Goal: Information Seeking & Learning: Learn about a topic

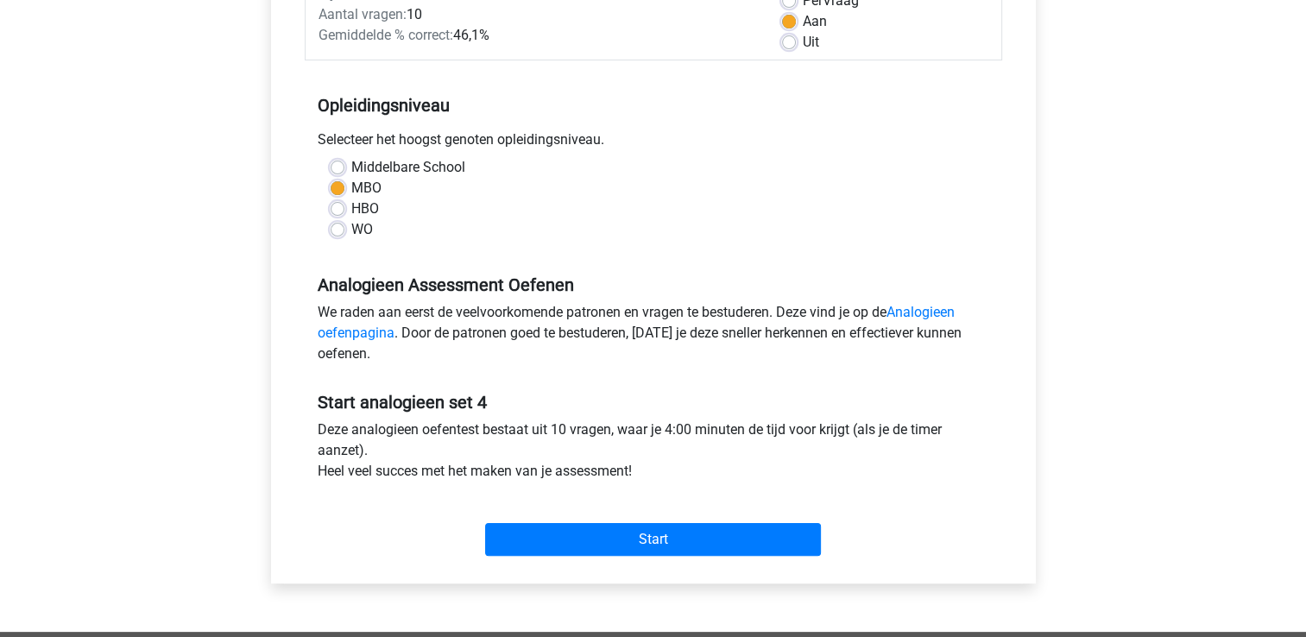
scroll to position [291, 0]
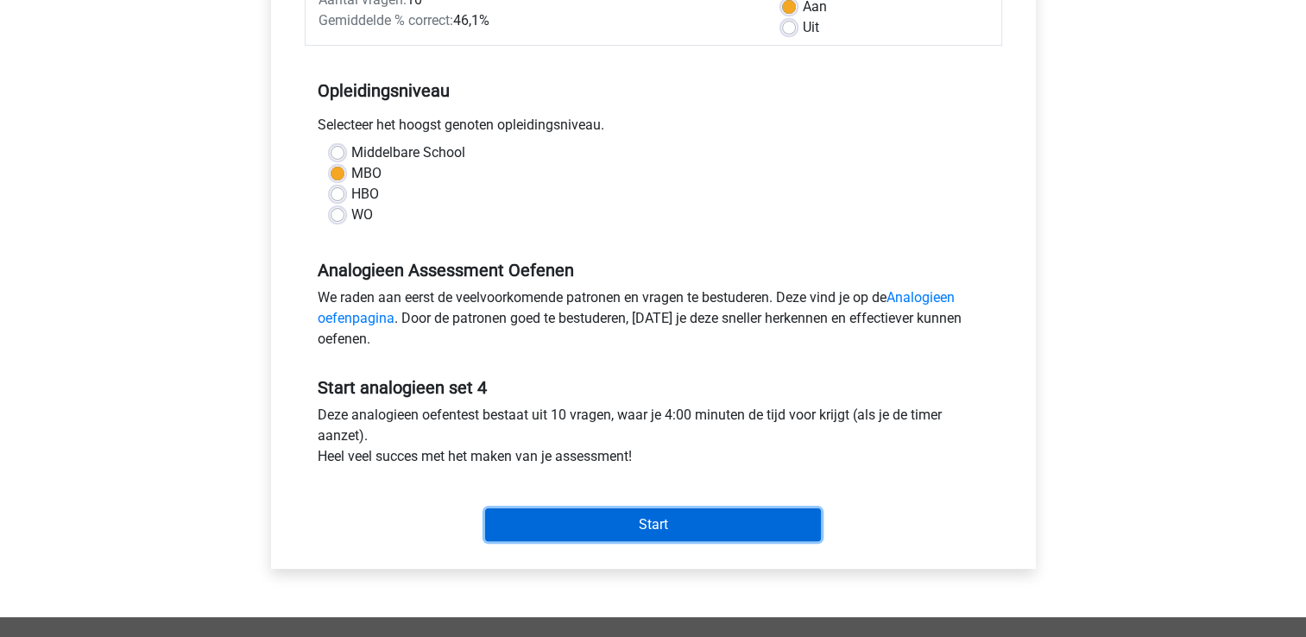
click at [773, 524] on input "Start" at bounding box center [653, 524] width 336 height 33
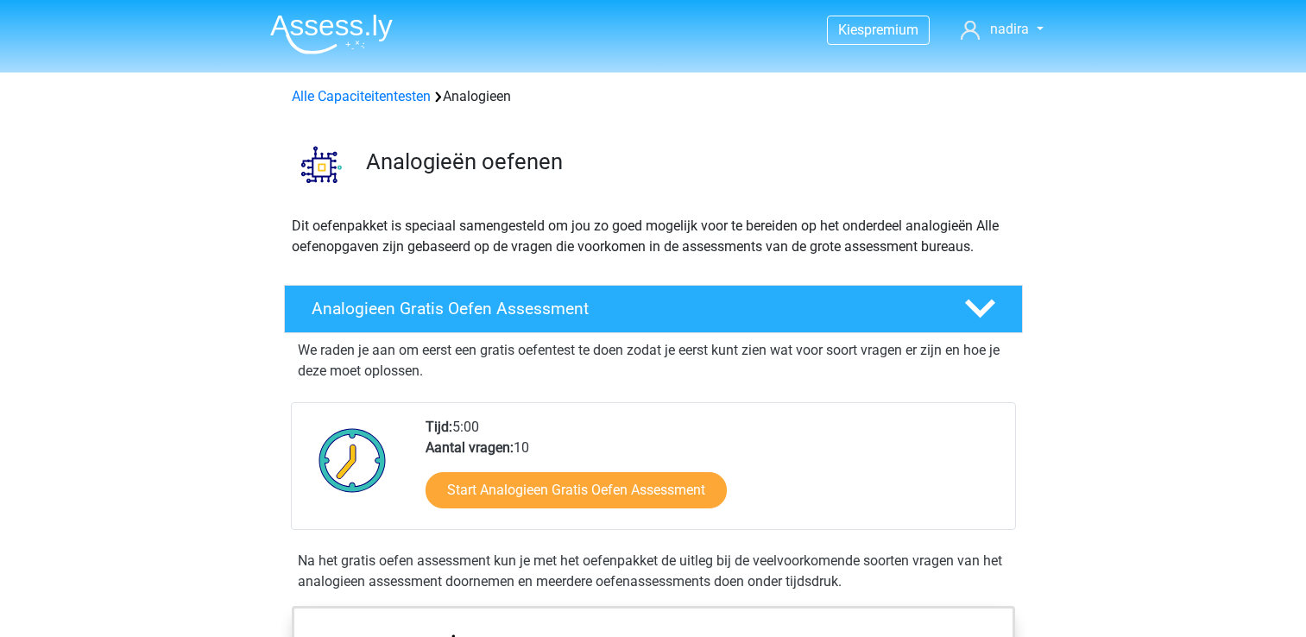
scroll to position [1090, 0]
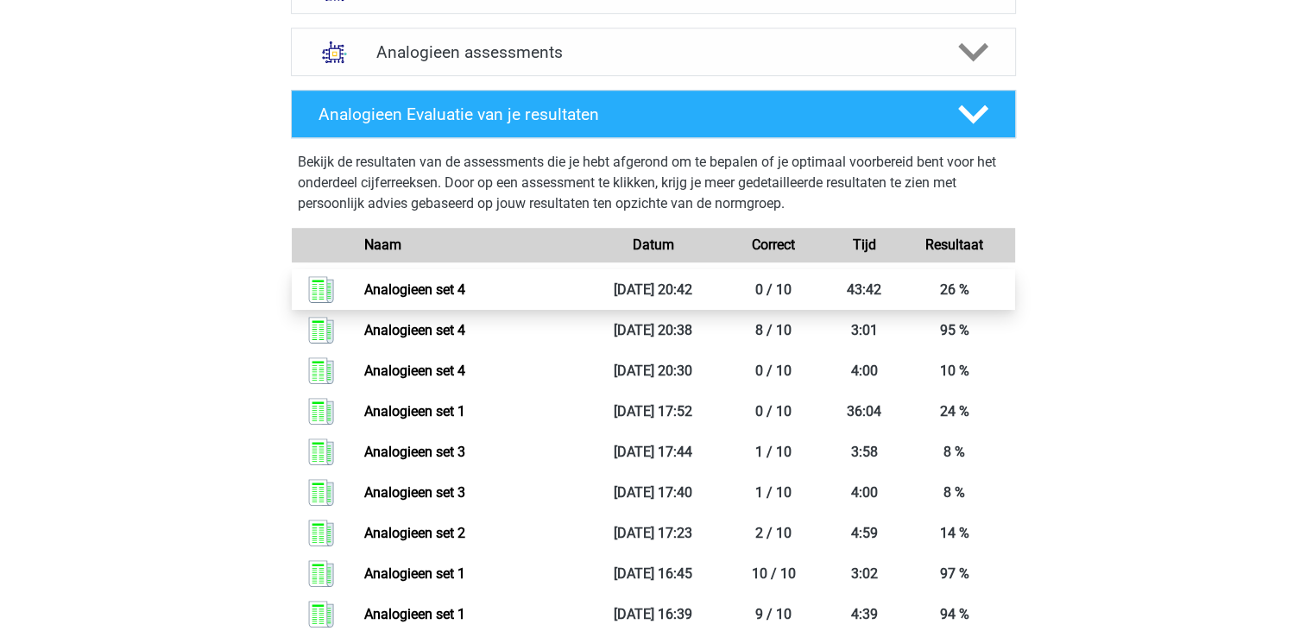
click at [397, 281] on link "Analogieen set 4" at bounding box center [414, 289] width 101 height 16
click at [968, 47] on icon at bounding box center [973, 52] width 30 height 30
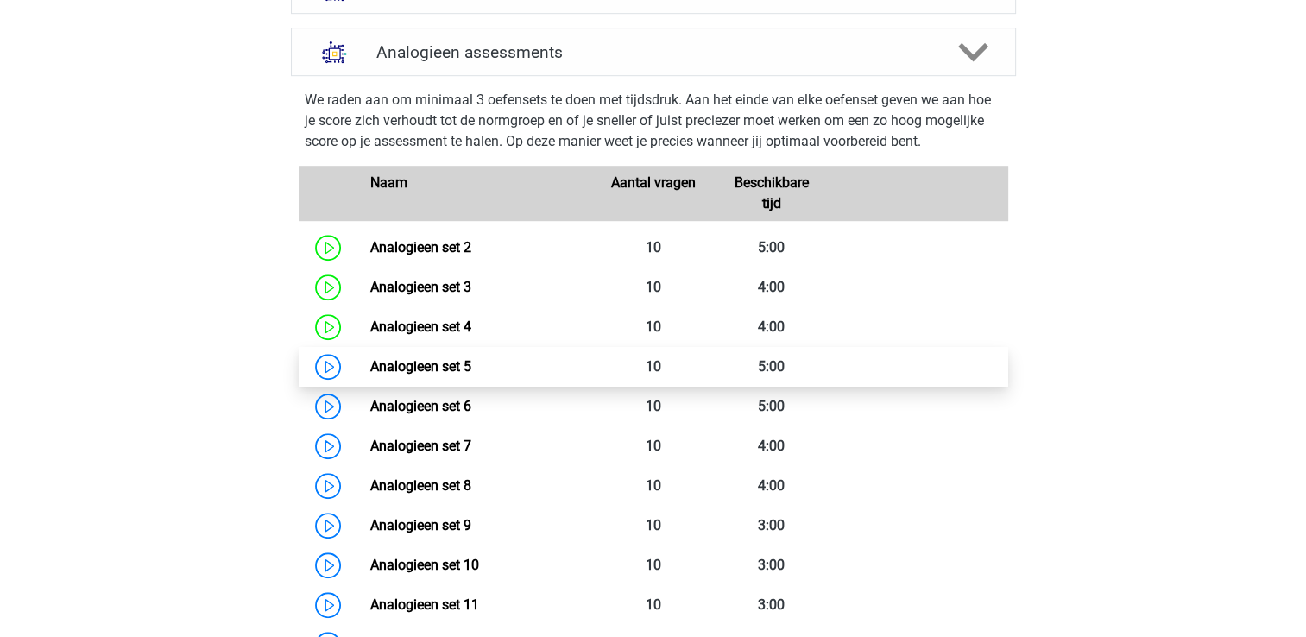
click at [459, 366] on link "Analogieen set 5" at bounding box center [420, 366] width 101 height 16
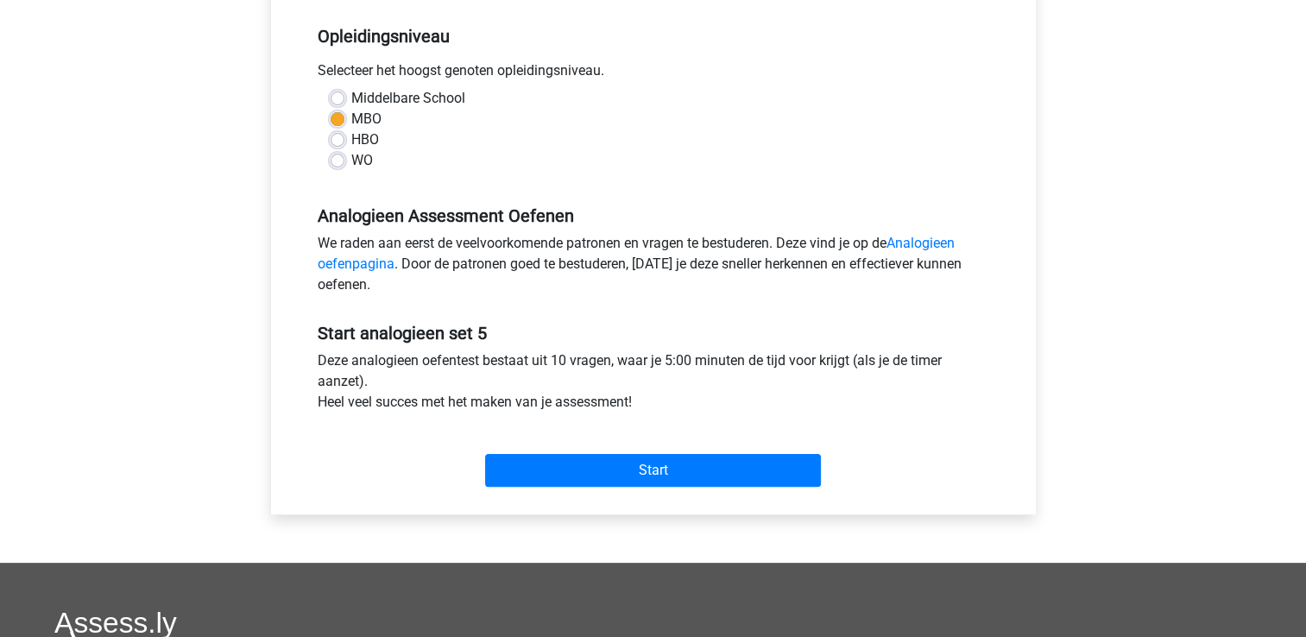
scroll to position [349, 0]
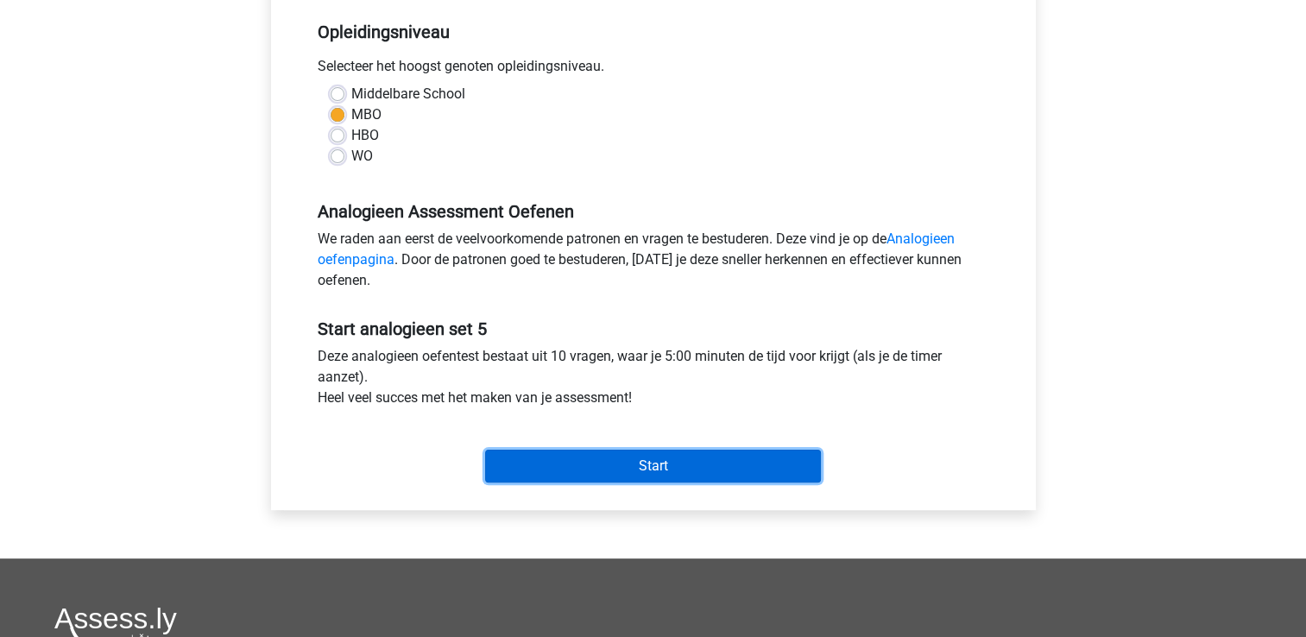
click at [765, 460] on input "Start" at bounding box center [653, 466] width 336 height 33
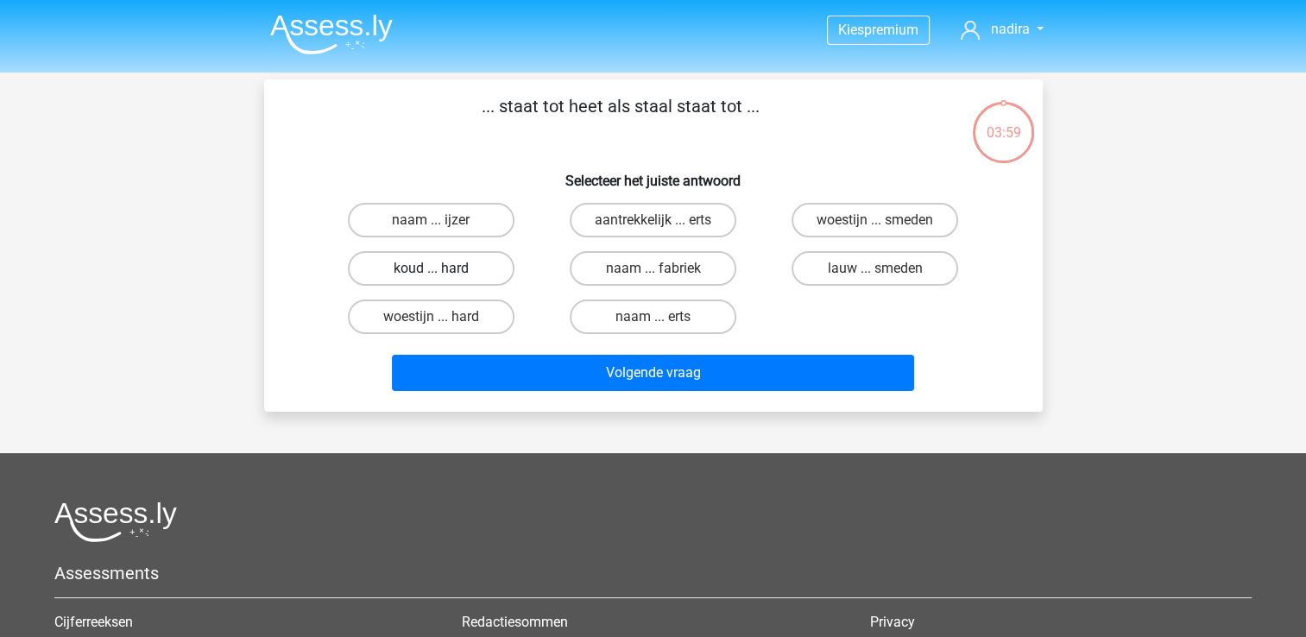
click at [442, 264] on label "koud ... hard" at bounding box center [431, 268] width 167 height 35
click at [442, 268] on input "koud ... hard" at bounding box center [436, 273] width 11 height 11
radio input "true"
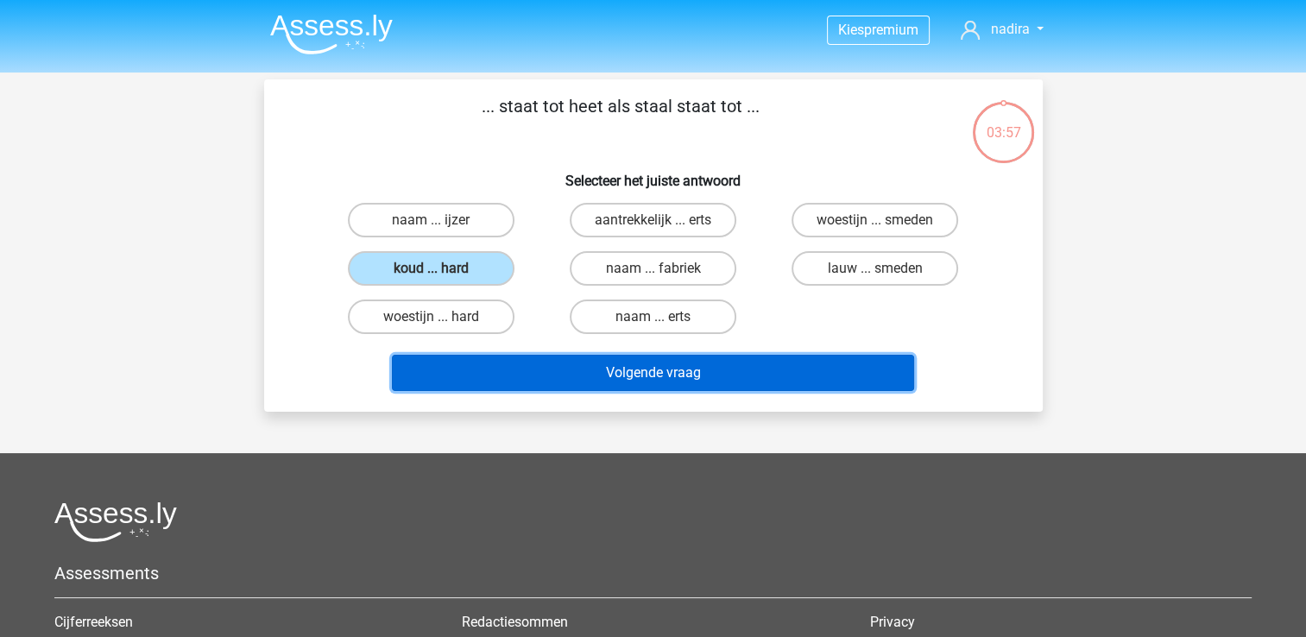
click at [659, 373] on button "Volgende vraag" at bounding box center [653, 373] width 522 height 36
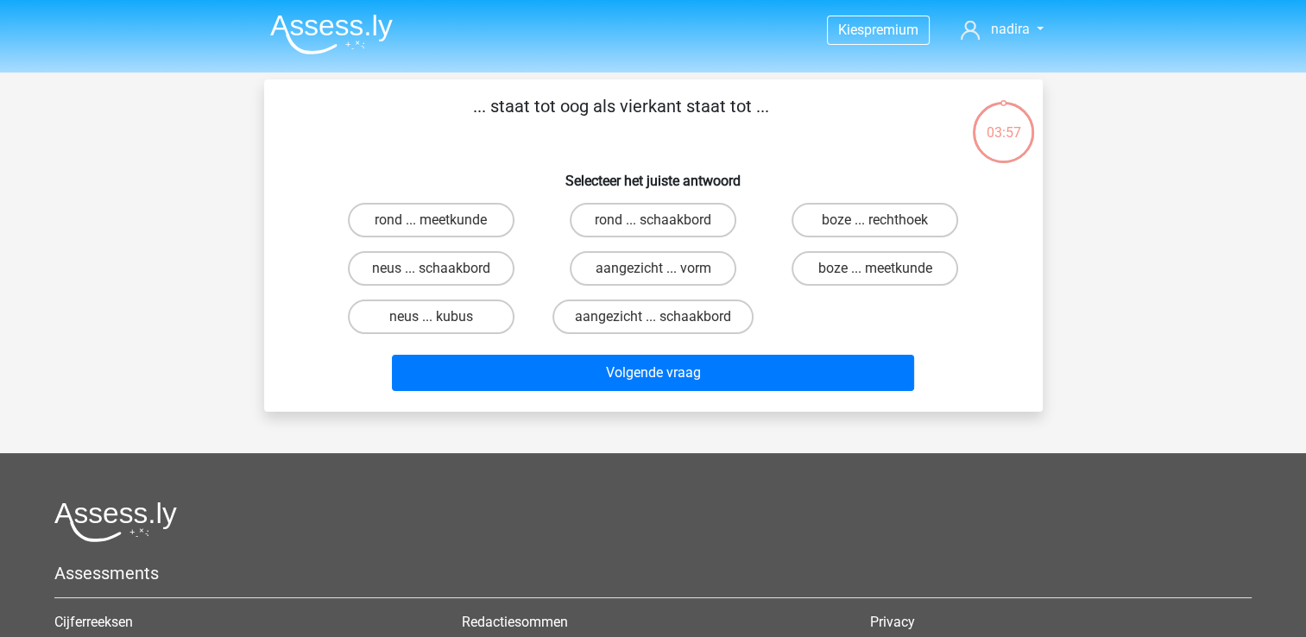
scroll to position [79, 0]
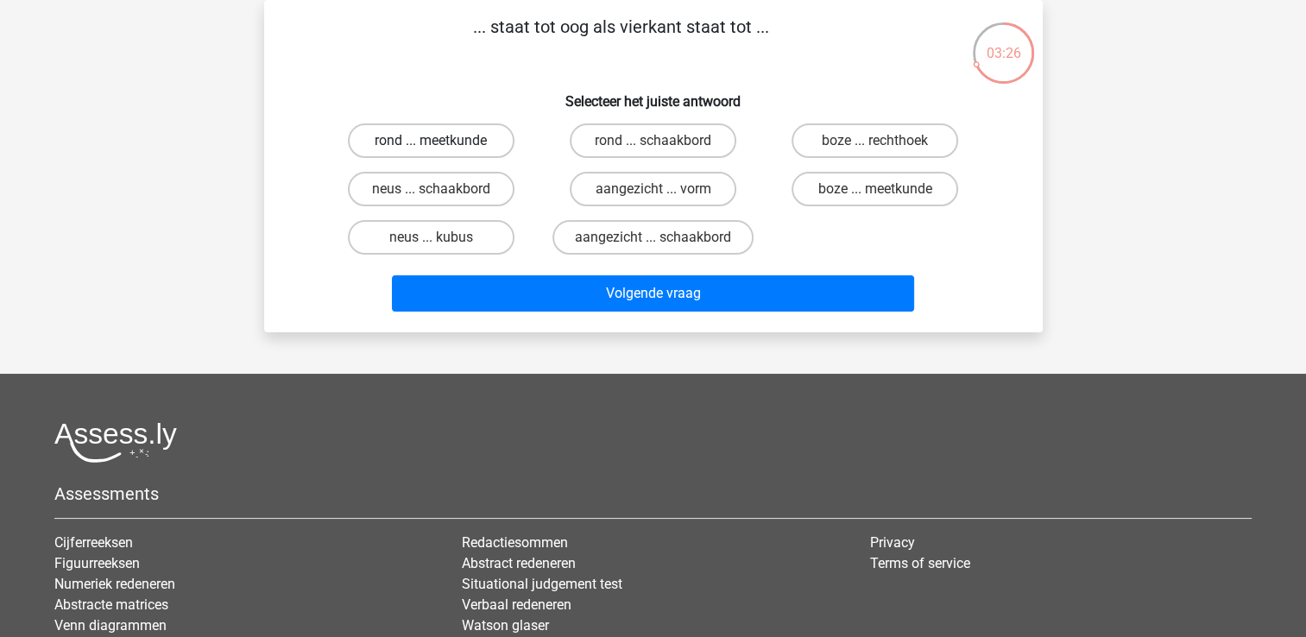
click at [431, 135] on label "rond ... meetkunde" at bounding box center [431, 140] width 167 height 35
click at [431, 141] on input "rond ... meetkunde" at bounding box center [436, 146] width 11 height 11
radio input "true"
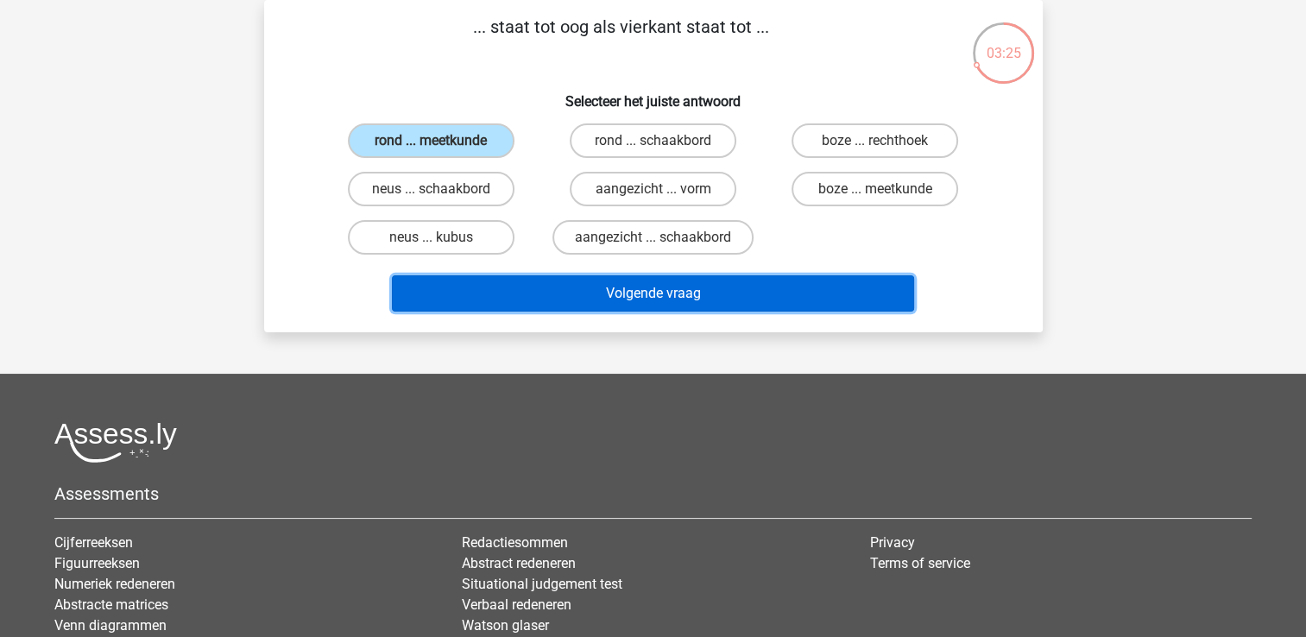
click at [588, 297] on button "Volgende vraag" at bounding box center [653, 293] width 522 height 36
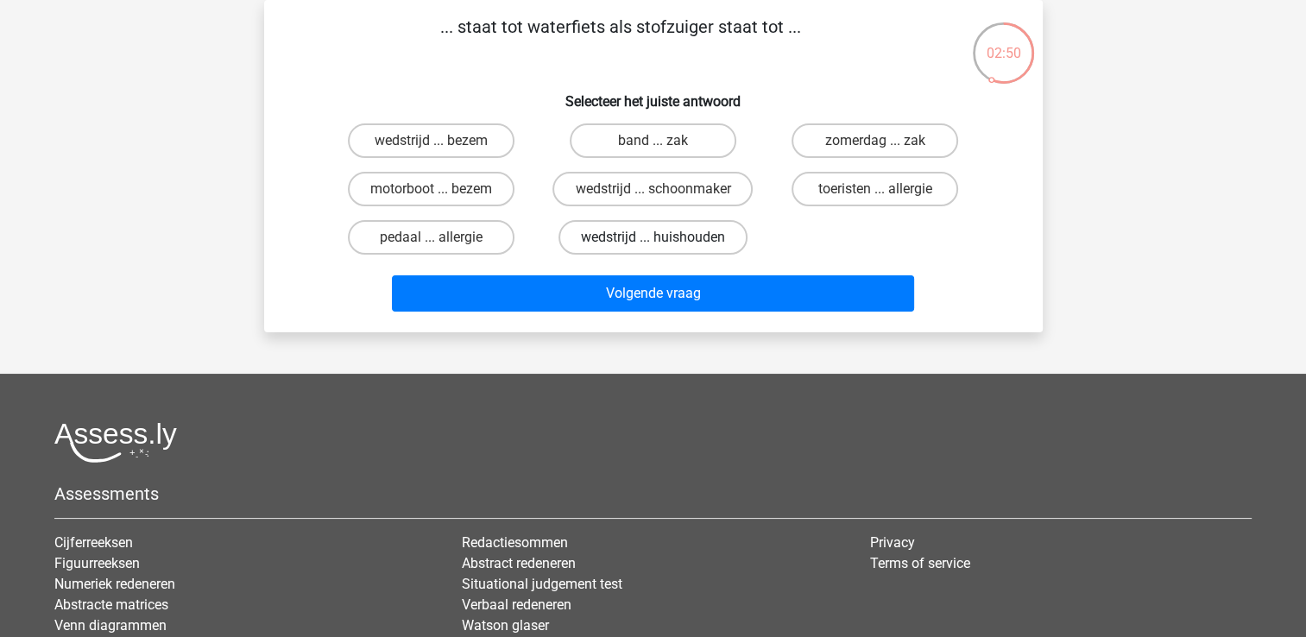
click at [614, 236] on label "wedstrijd ... huishouden" at bounding box center [652, 237] width 189 height 35
click at [652, 237] on input "wedstrijd ... huishouden" at bounding box center [657, 242] width 11 height 11
radio input "true"
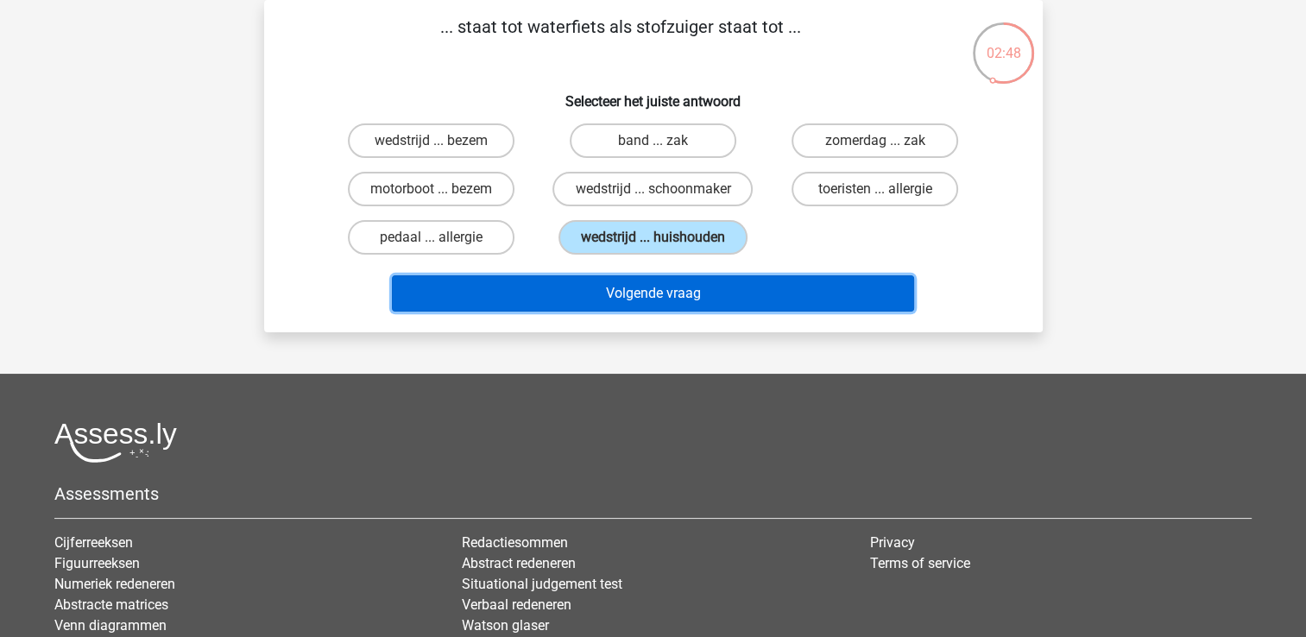
click at [634, 288] on button "Volgende vraag" at bounding box center [653, 293] width 522 height 36
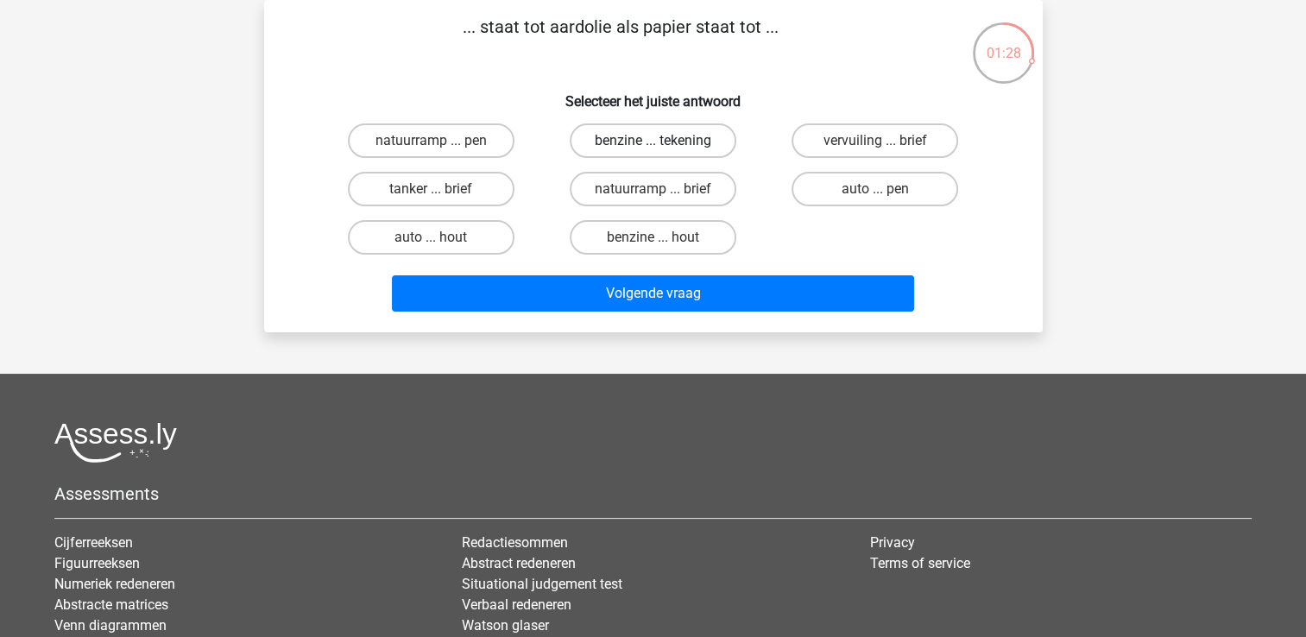
click at [639, 136] on label "benzine ... tekening" at bounding box center [653, 140] width 167 height 35
click at [652, 141] on input "benzine ... tekening" at bounding box center [657, 146] width 11 height 11
radio input "true"
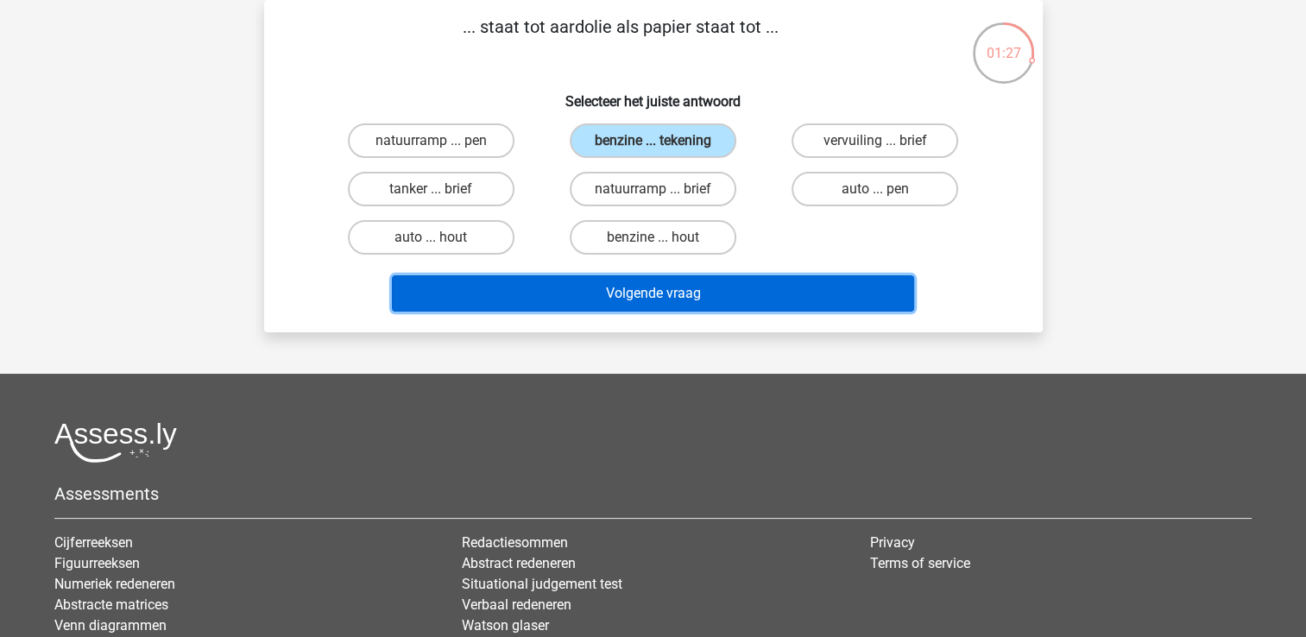
click at [689, 289] on button "Volgende vraag" at bounding box center [653, 293] width 522 height 36
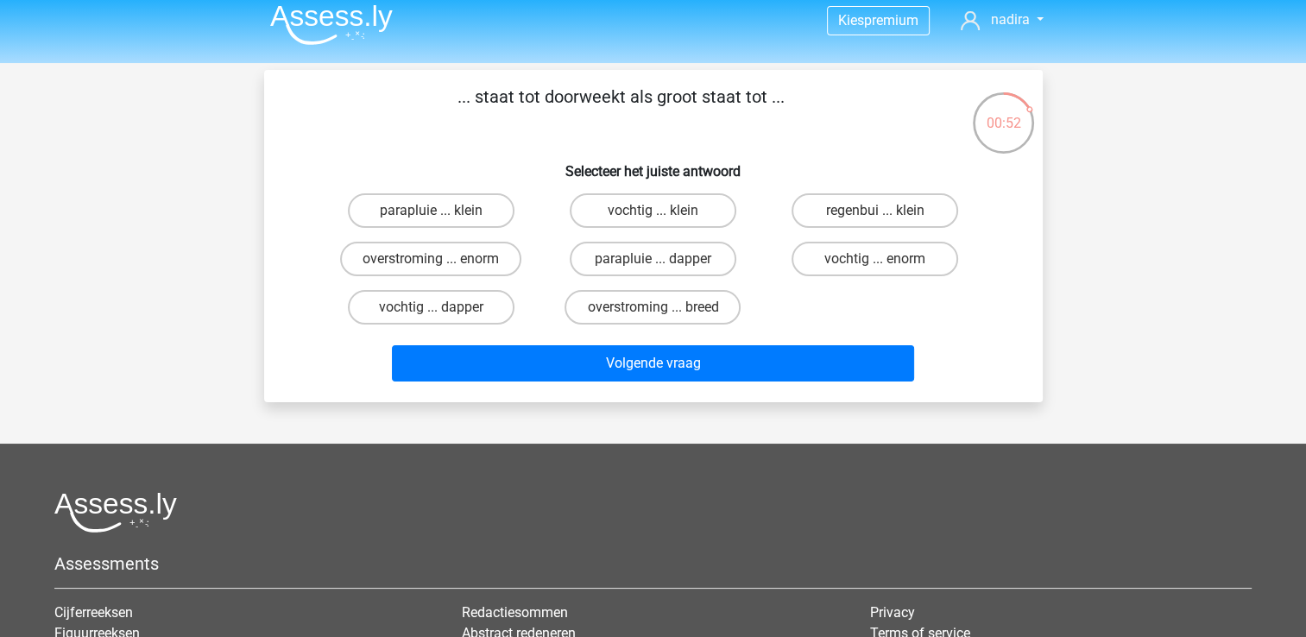
scroll to position [0, 0]
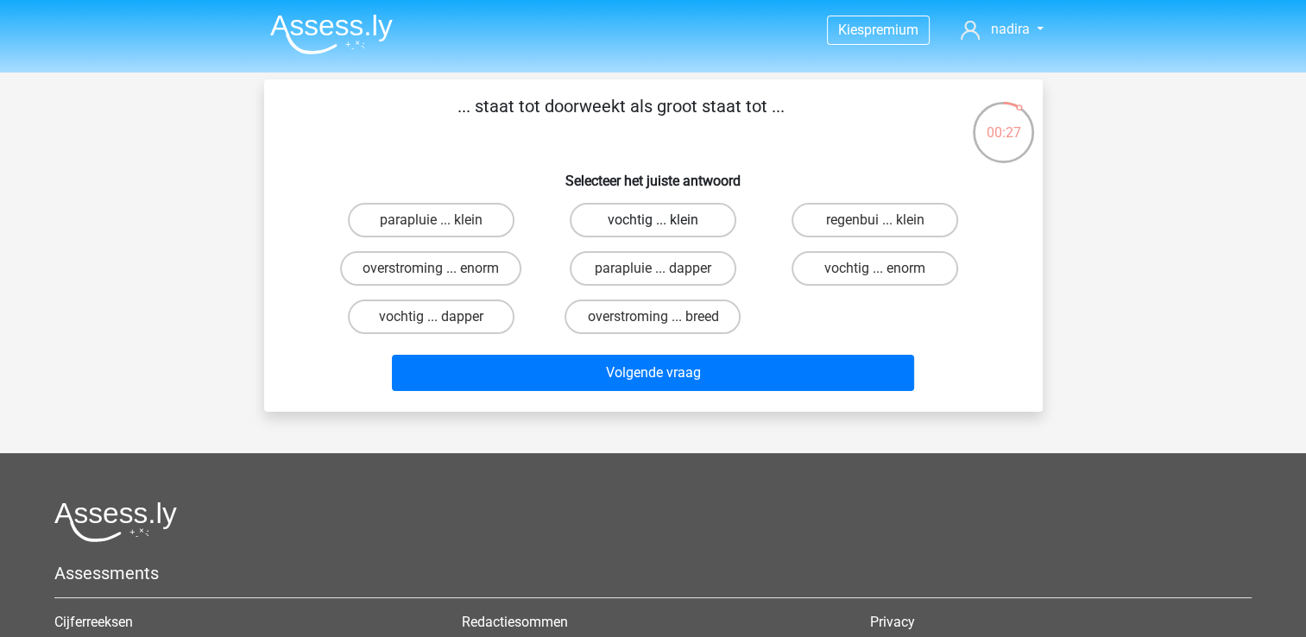
click at [678, 214] on label "vochtig ... klein" at bounding box center [653, 220] width 167 height 35
click at [664, 220] on input "vochtig ... klein" at bounding box center [657, 225] width 11 height 11
radio input "true"
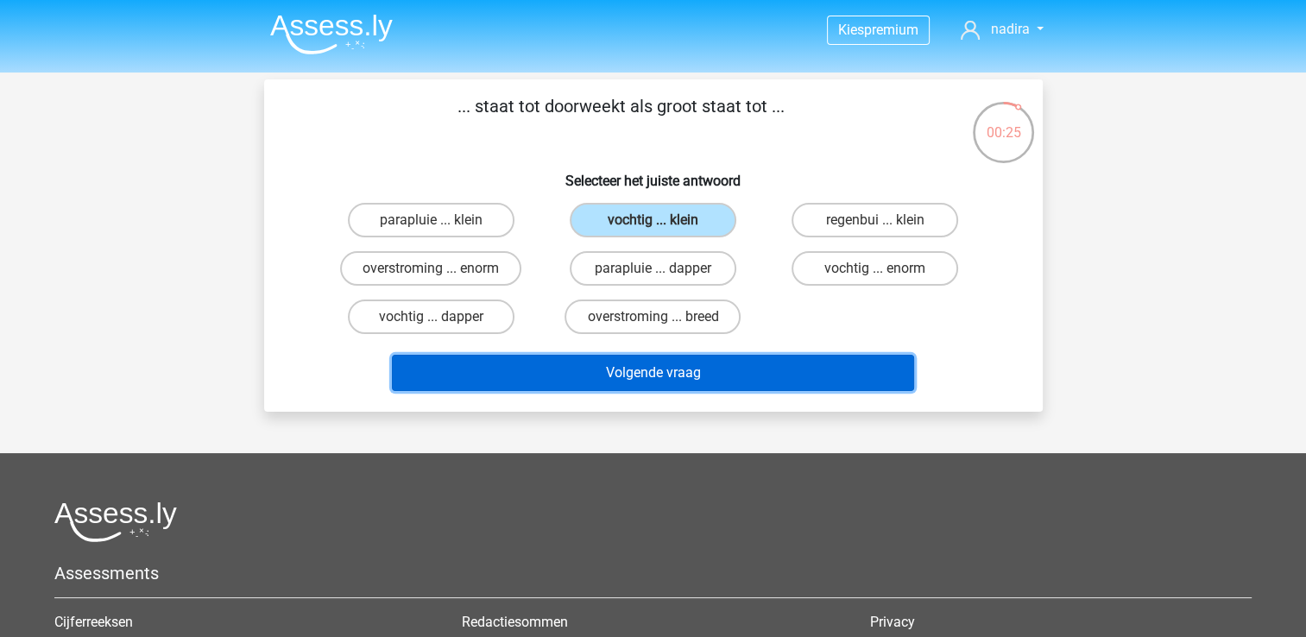
click at [714, 355] on button "Volgende vraag" at bounding box center [653, 373] width 522 height 36
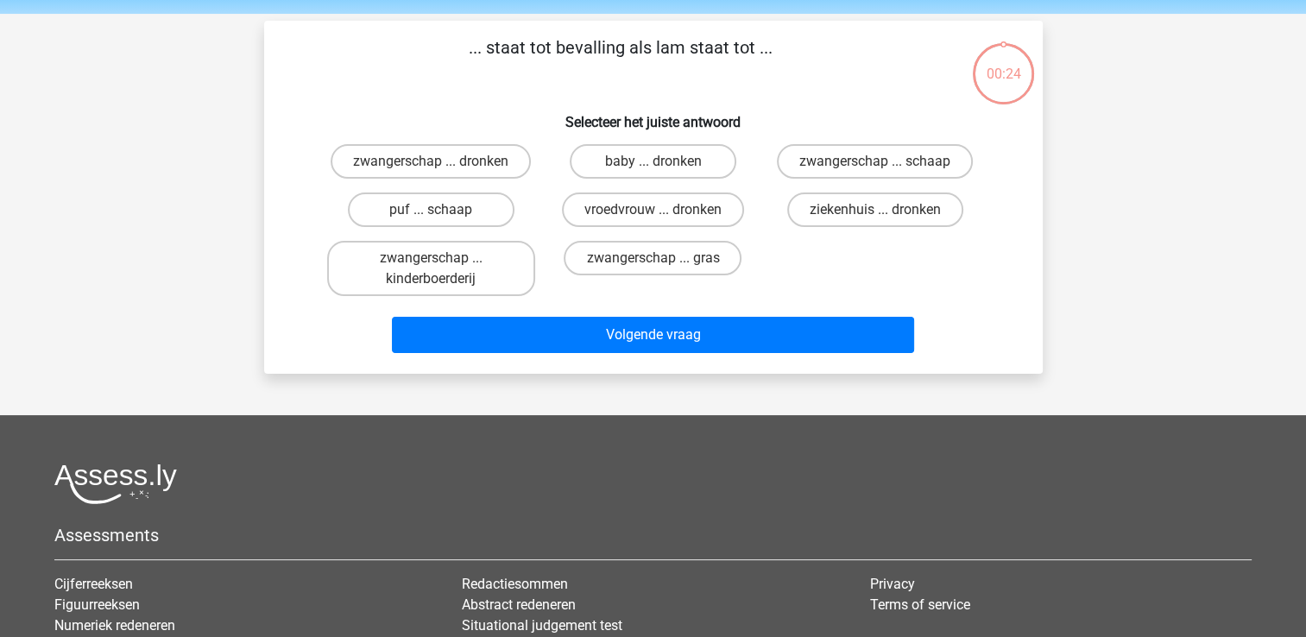
scroll to position [79, 0]
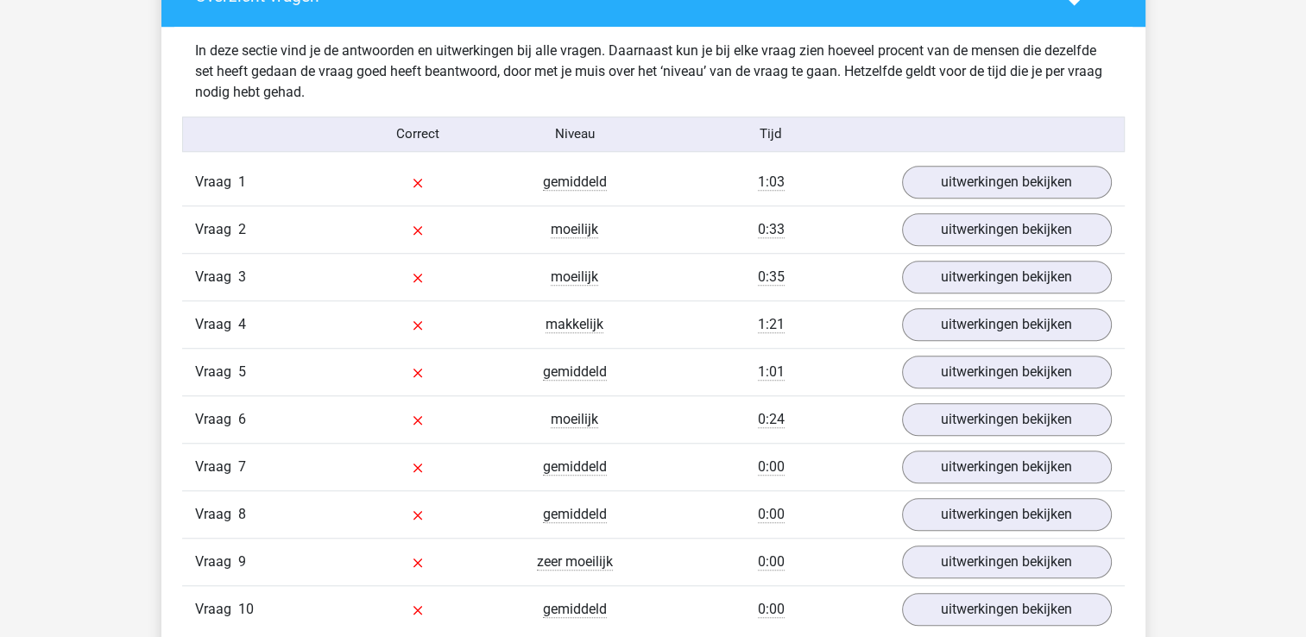
scroll to position [1322, 0]
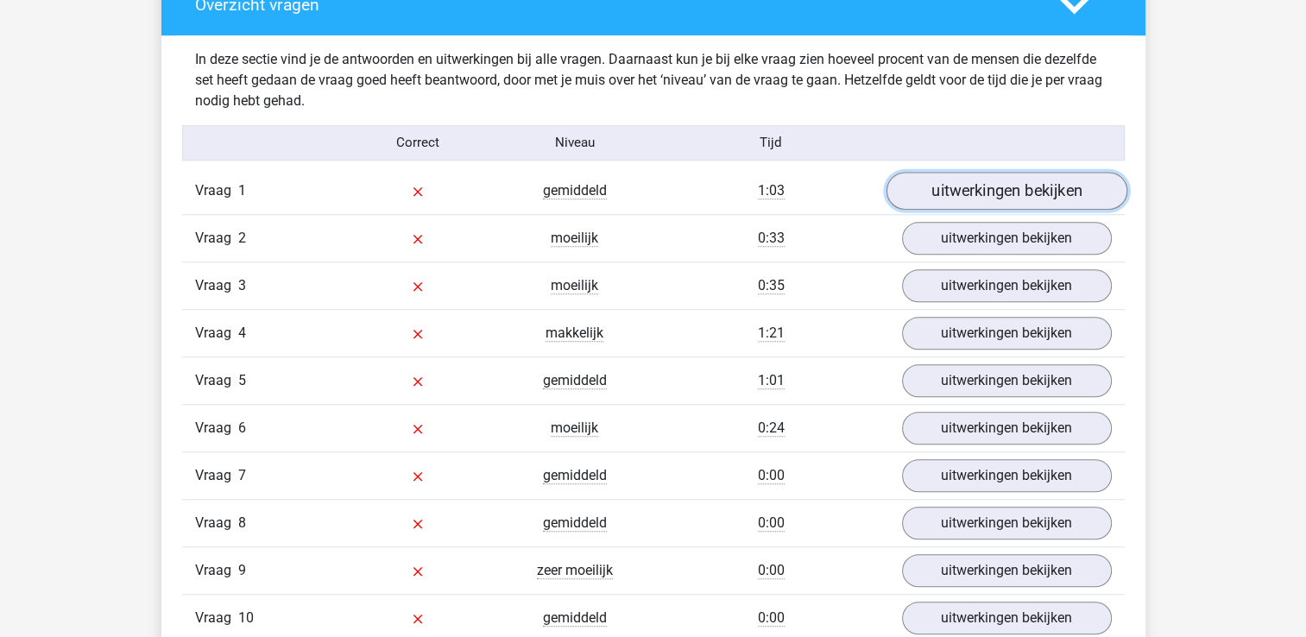
click at [1044, 196] on link "uitwerkingen bekijken" at bounding box center [1005, 191] width 241 height 38
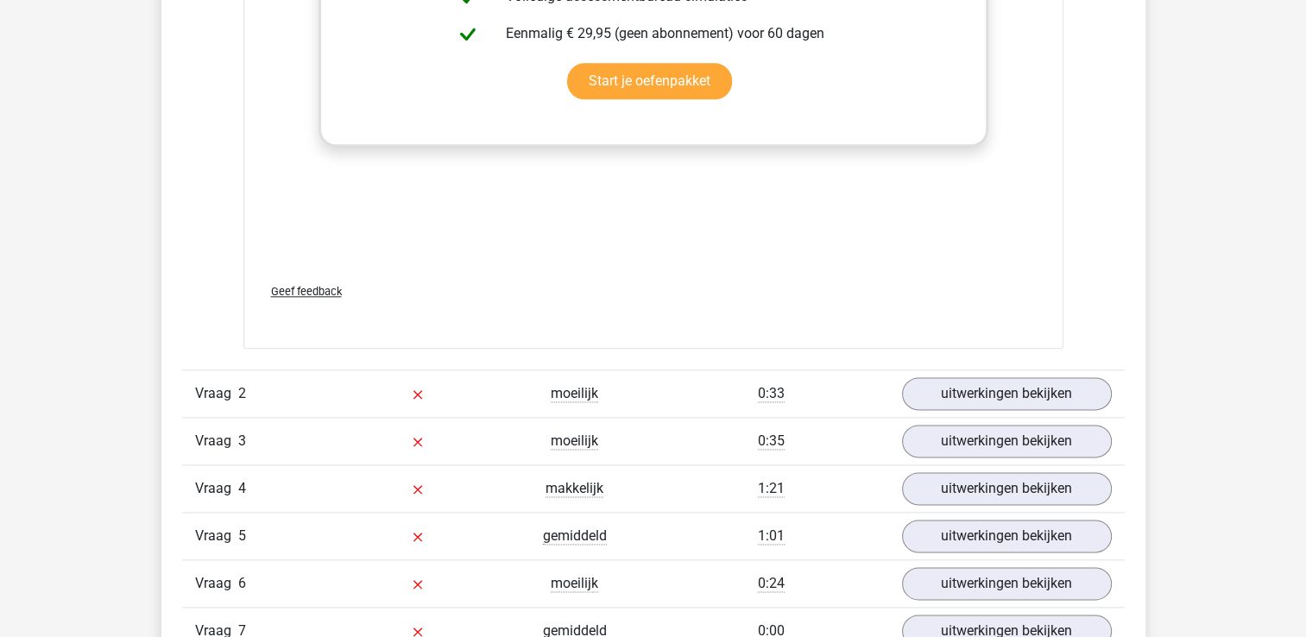
scroll to position [2109, 0]
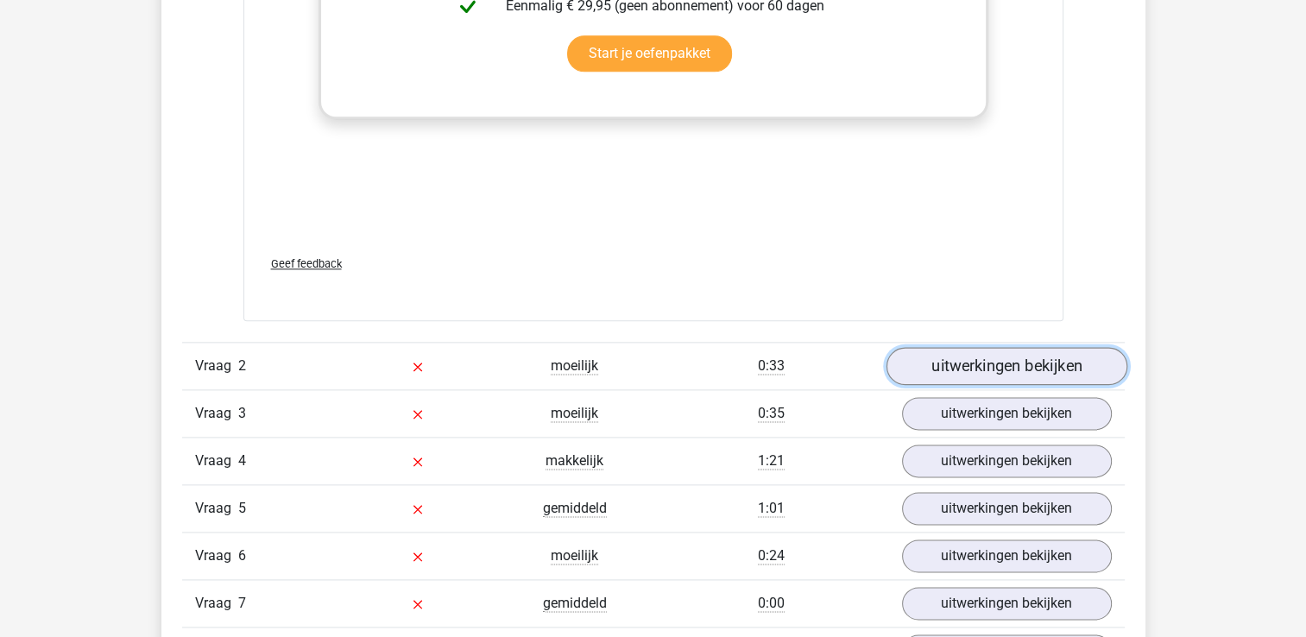
click at [1054, 369] on link "uitwerkingen bekijken" at bounding box center [1005, 366] width 241 height 38
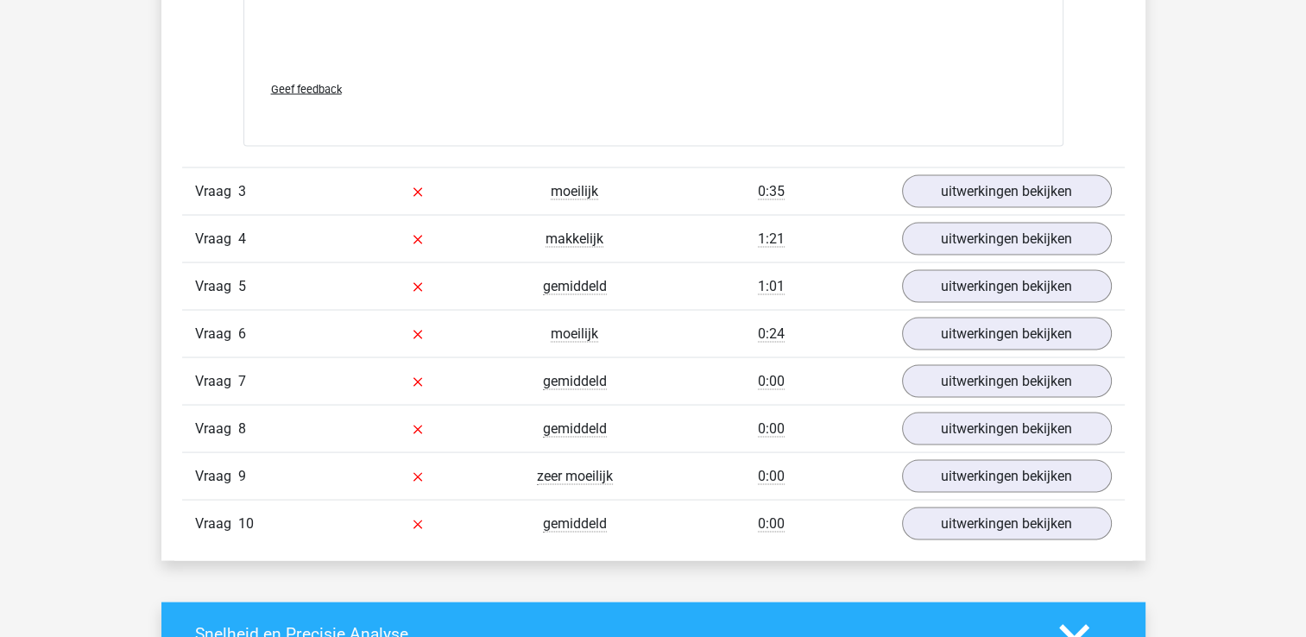
scroll to position [3265, 0]
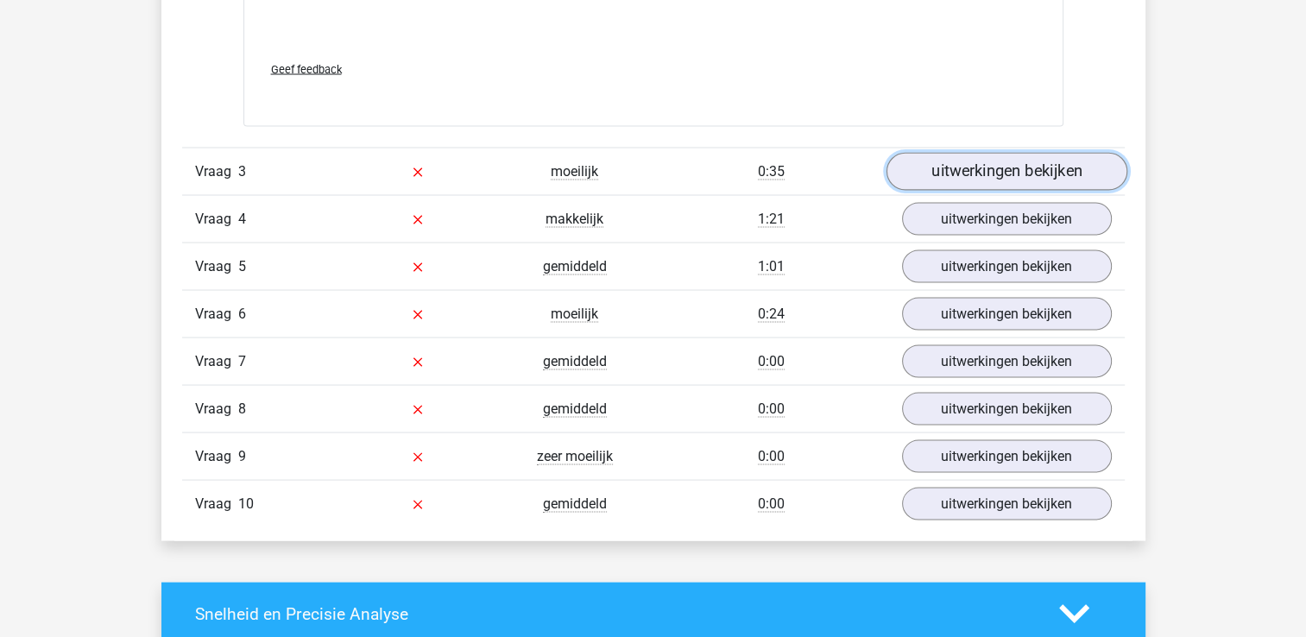
click at [1016, 167] on link "uitwerkingen bekijken" at bounding box center [1005, 173] width 241 height 38
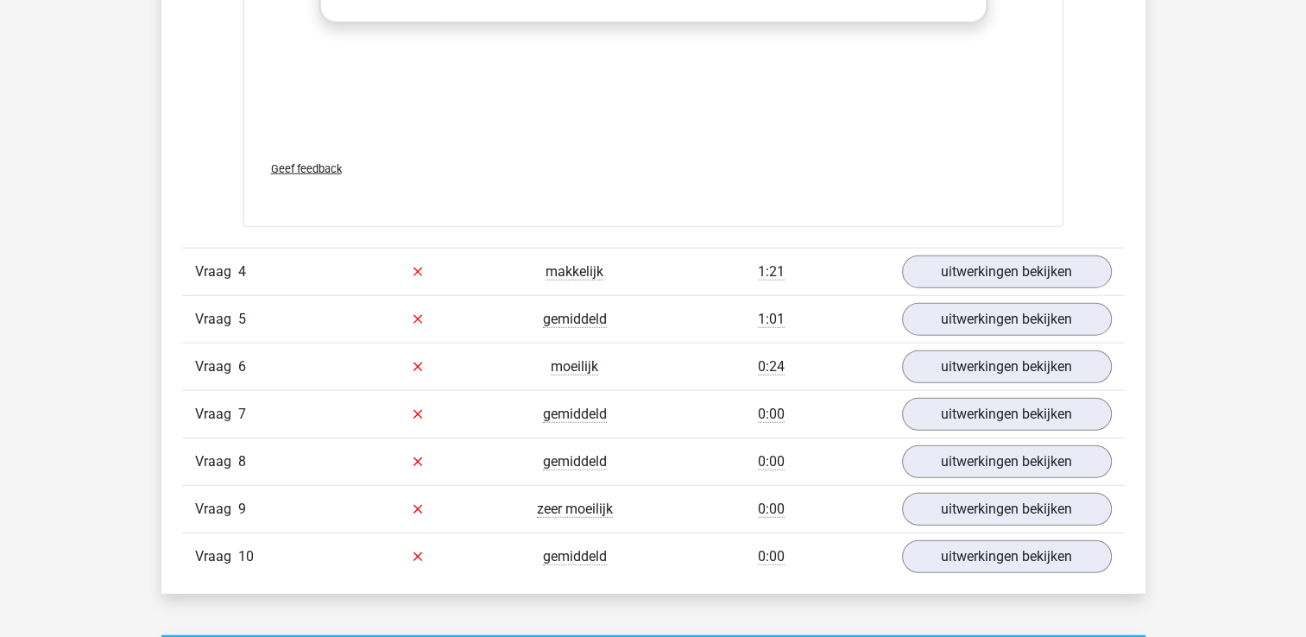
scroll to position [4164, 0]
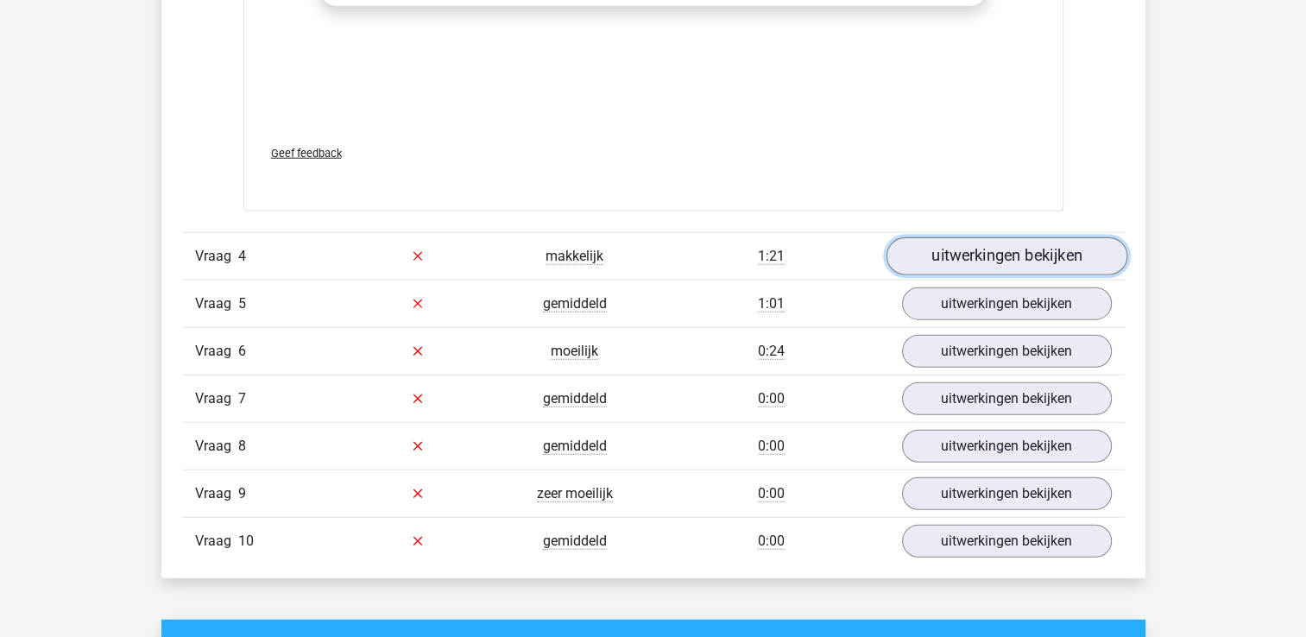
click at [1029, 255] on link "uitwerkingen bekijken" at bounding box center [1005, 256] width 241 height 38
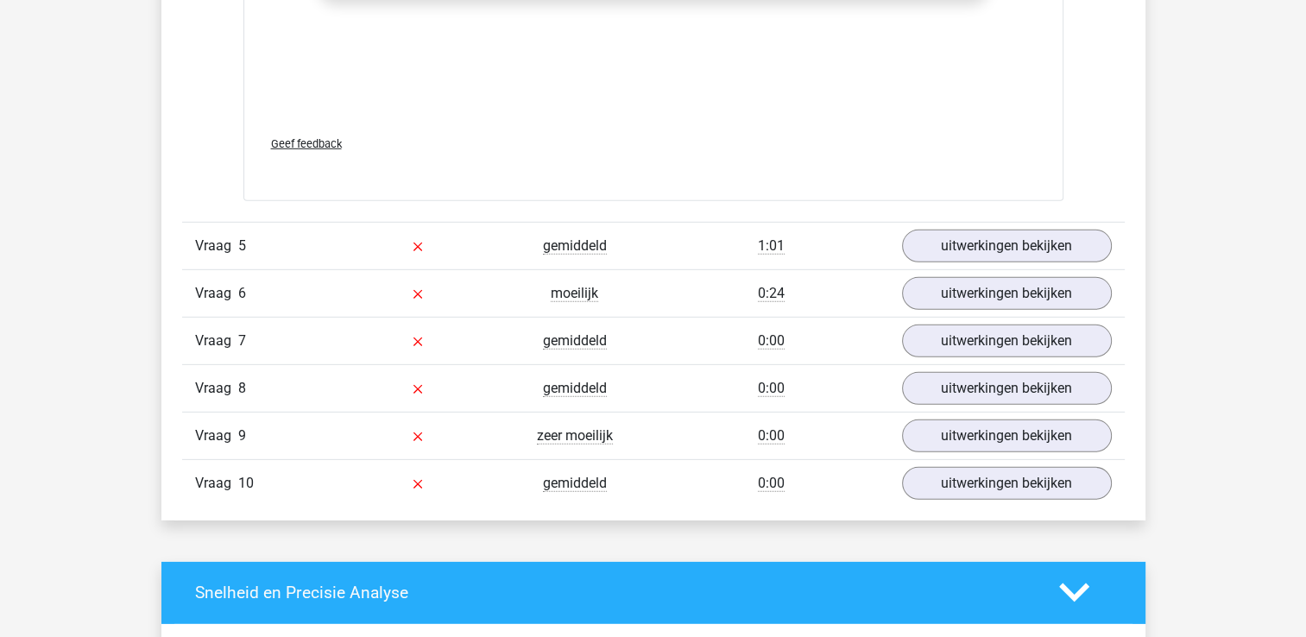
scroll to position [5163, 0]
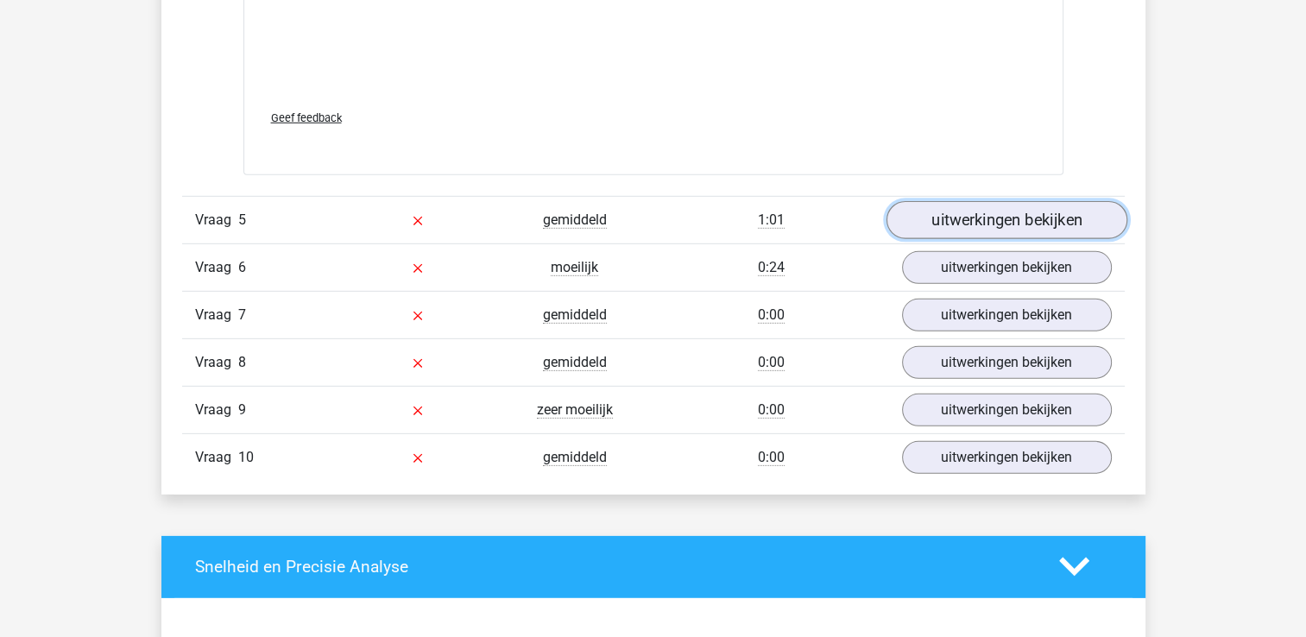
click at [1014, 208] on link "uitwerkingen bekijken" at bounding box center [1005, 220] width 241 height 38
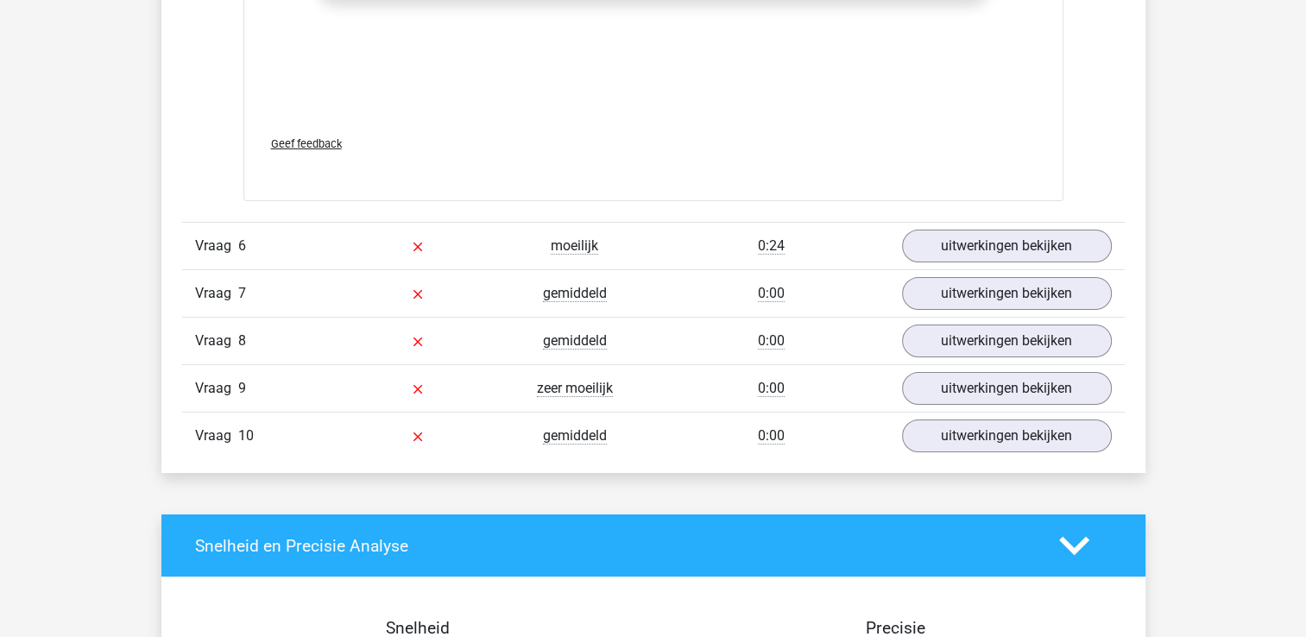
scroll to position [6118, 0]
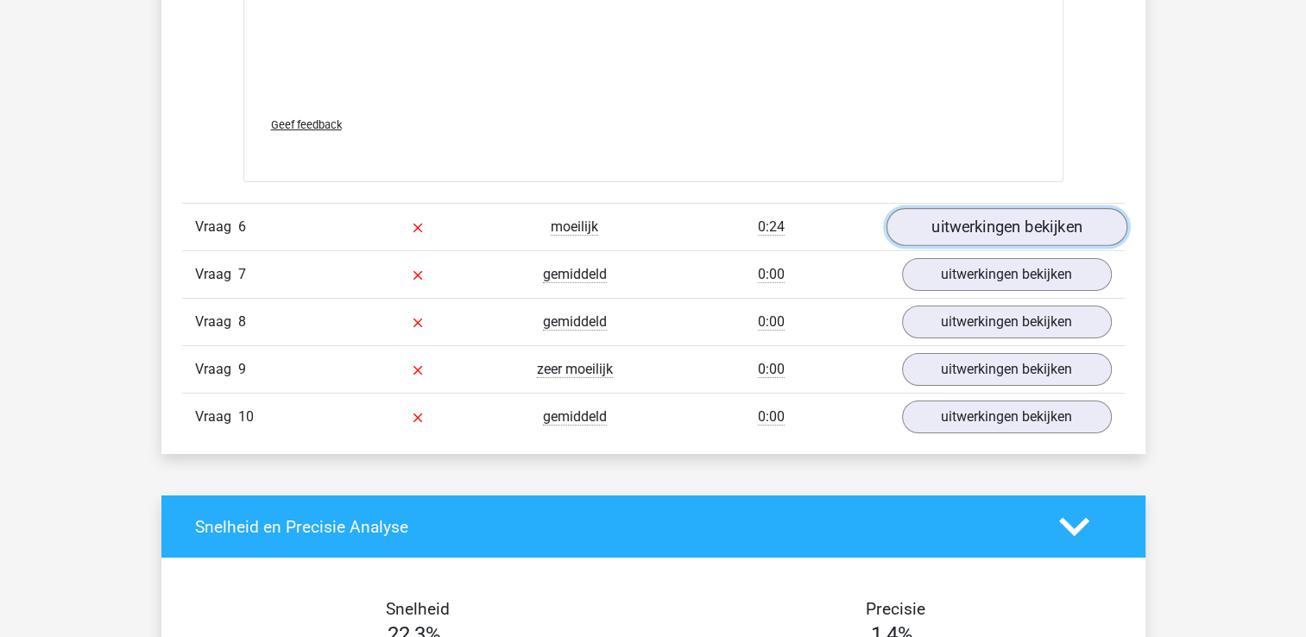
click at [1028, 223] on link "uitwerkingen bekijken" at bounding box center [1005, 227] width 241 height 38
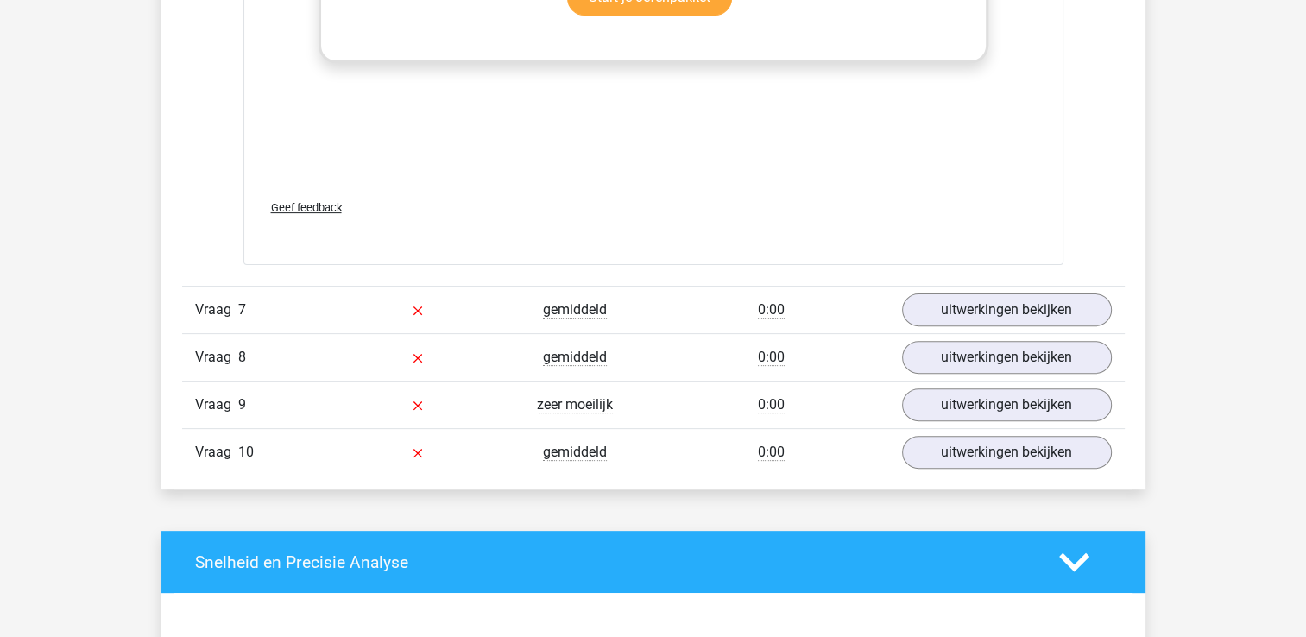
scroll to position [7072, 0]
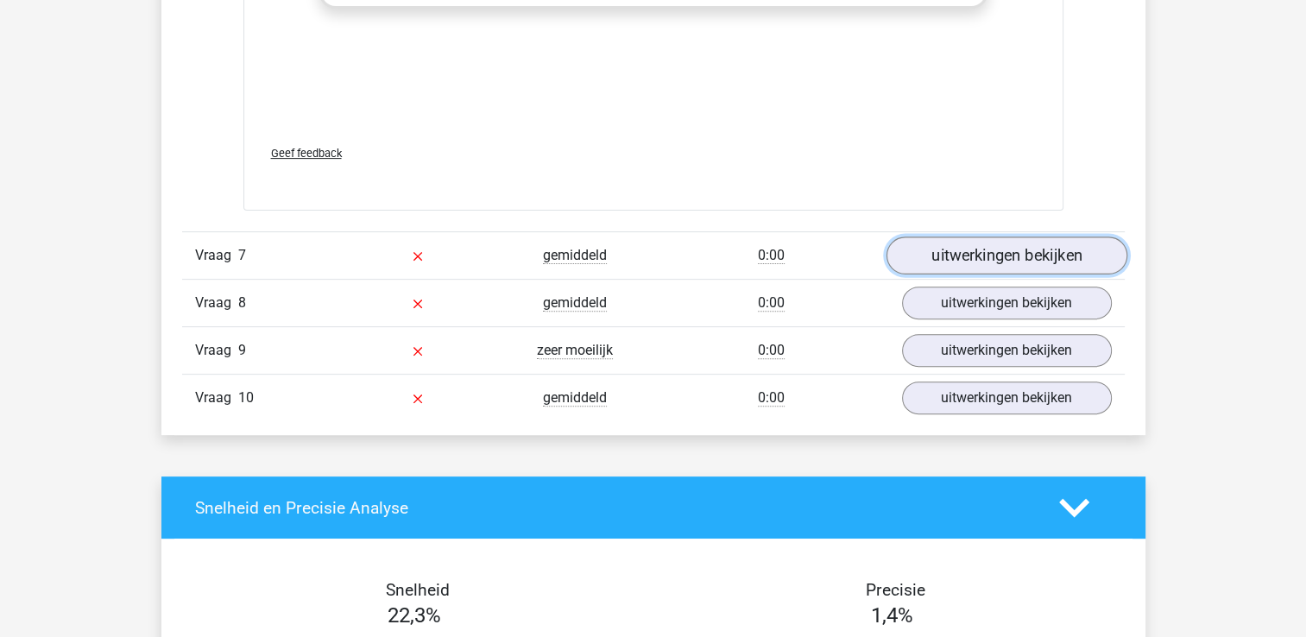
click at [961, 242] on link "uitwerkingen bekijken" at bounding box center [1005, 255] width 241 height 38
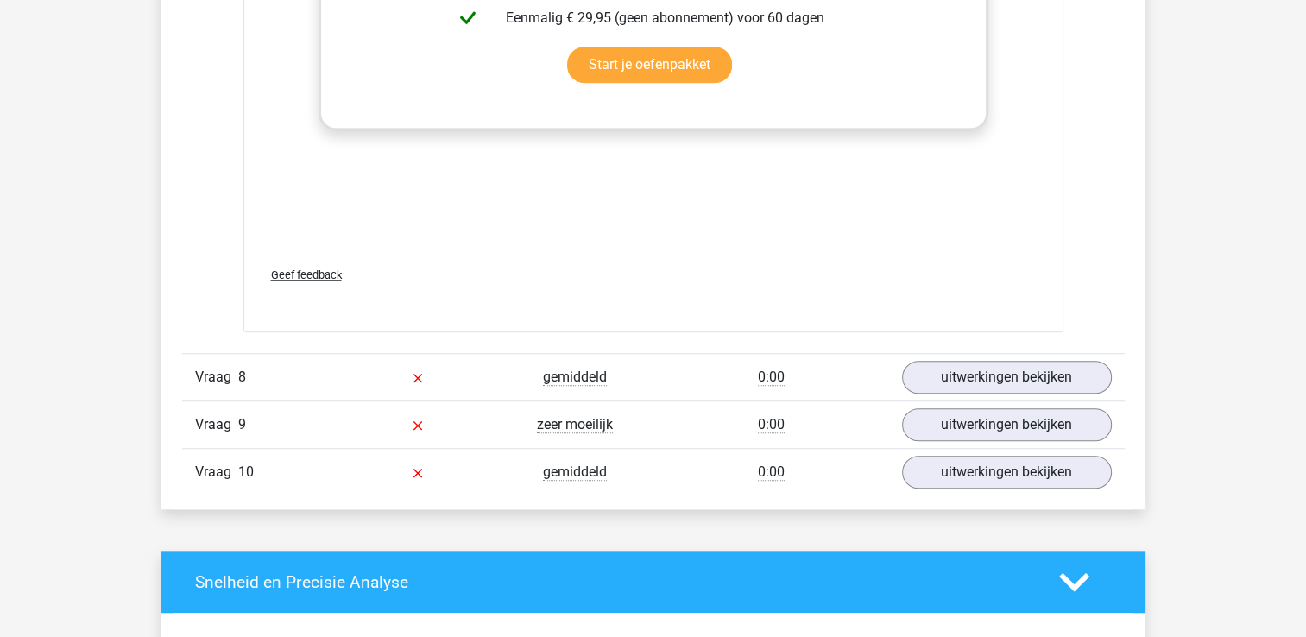
scroll to position [7983, 0]
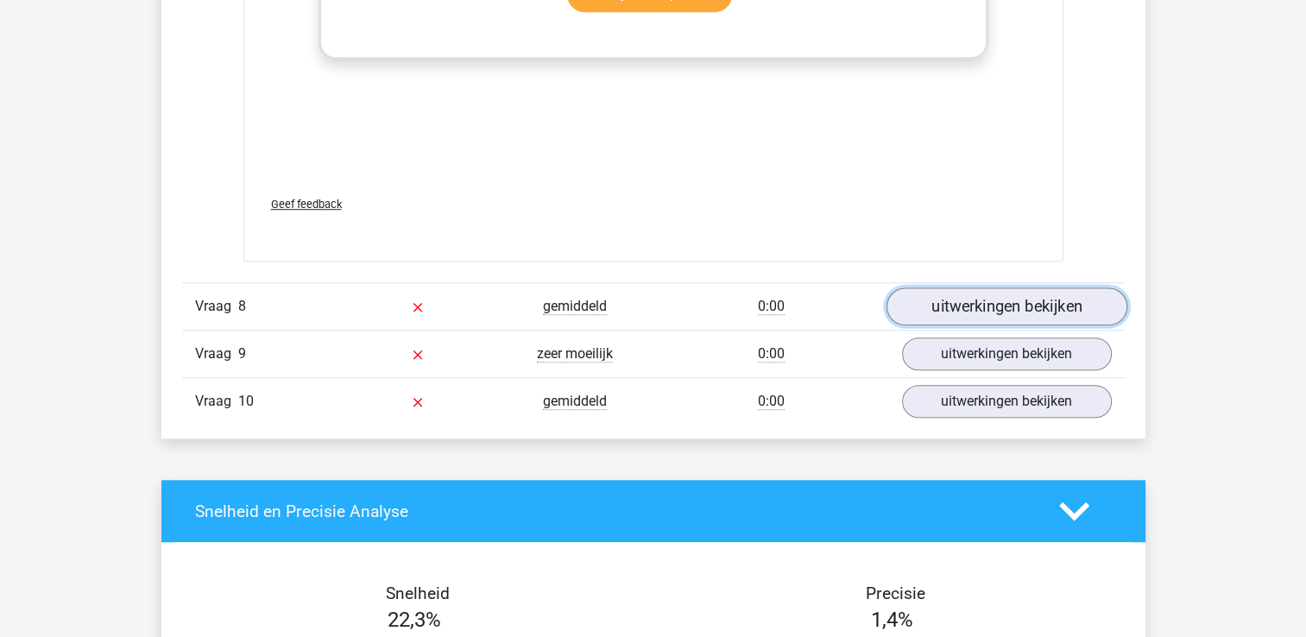
click at [1025, 288] on link "uitwerkingen bekijken" at bounding box center [1005, 307] width 241 height 38
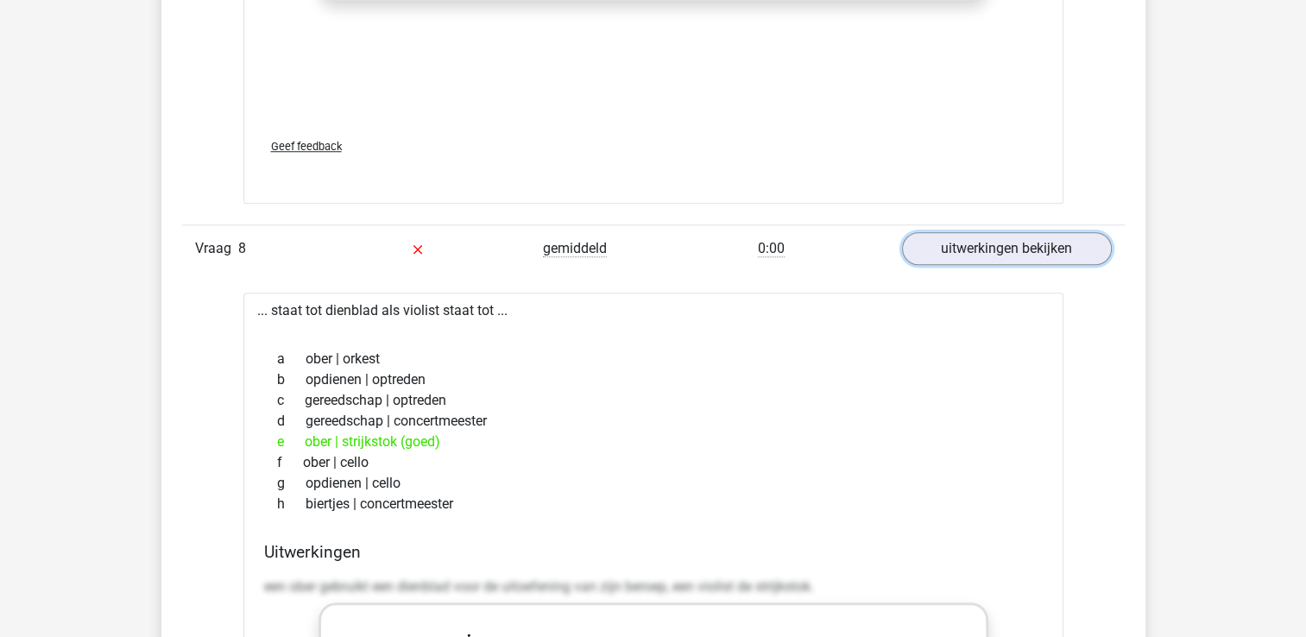
scroll to position [8054, 0]
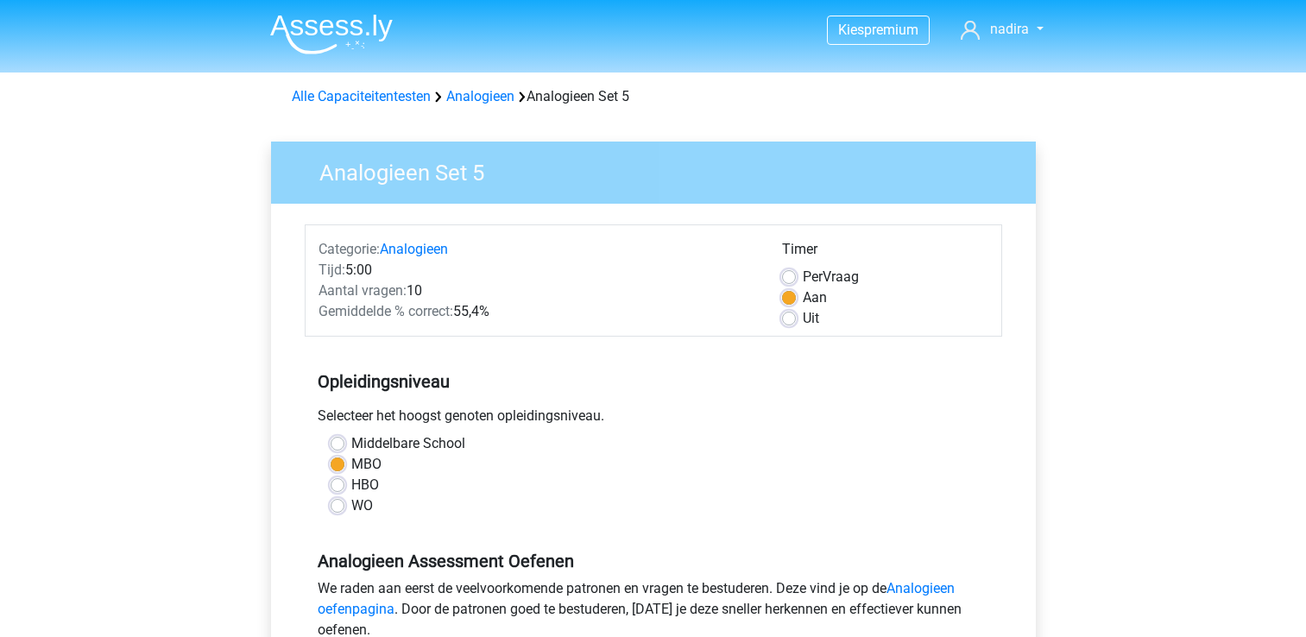
scroll to position [349, 0]
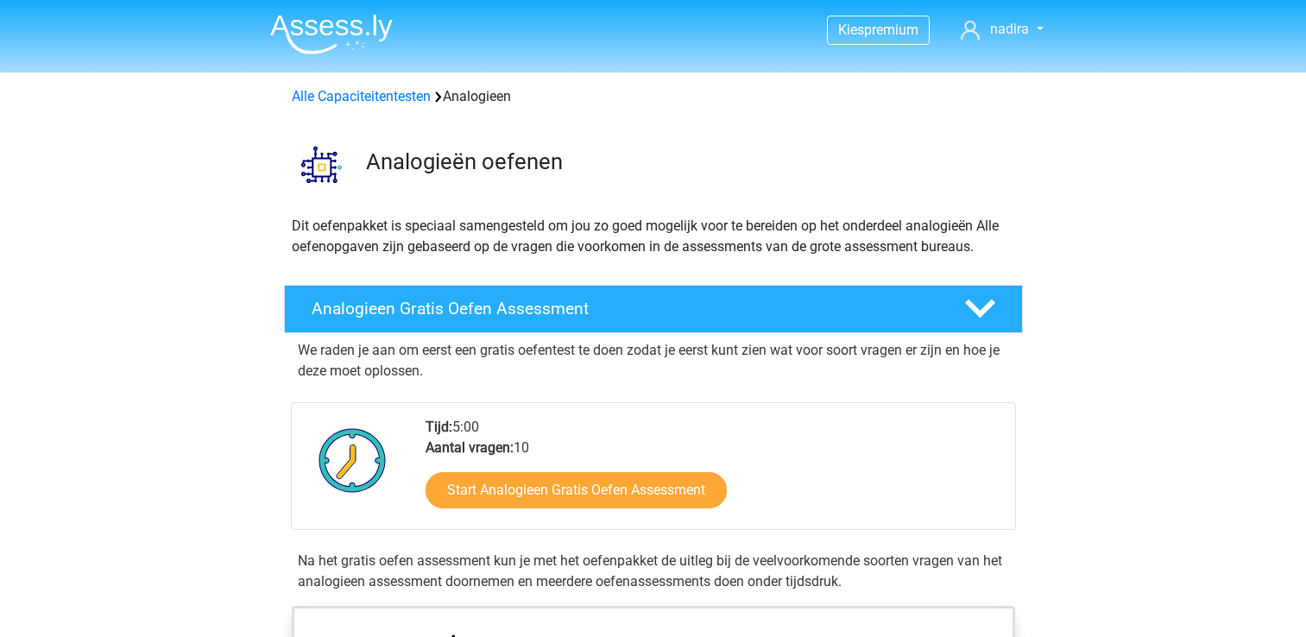
scroll to position [1090, 0]
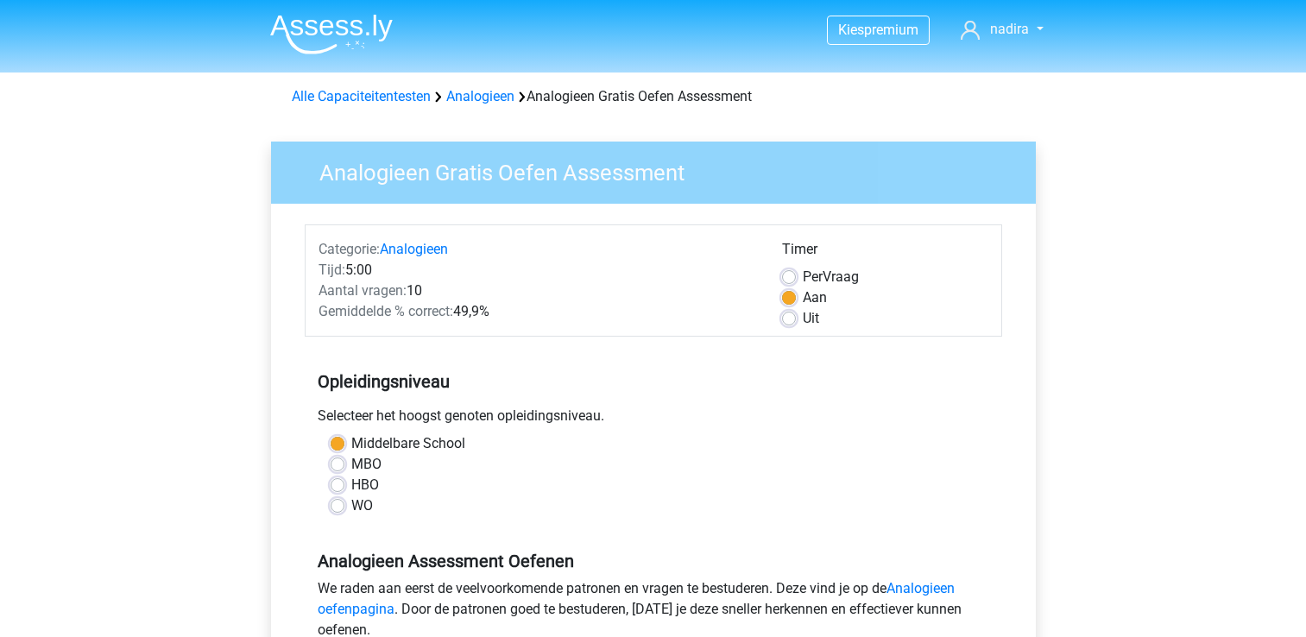
scroll to position [312, 0]
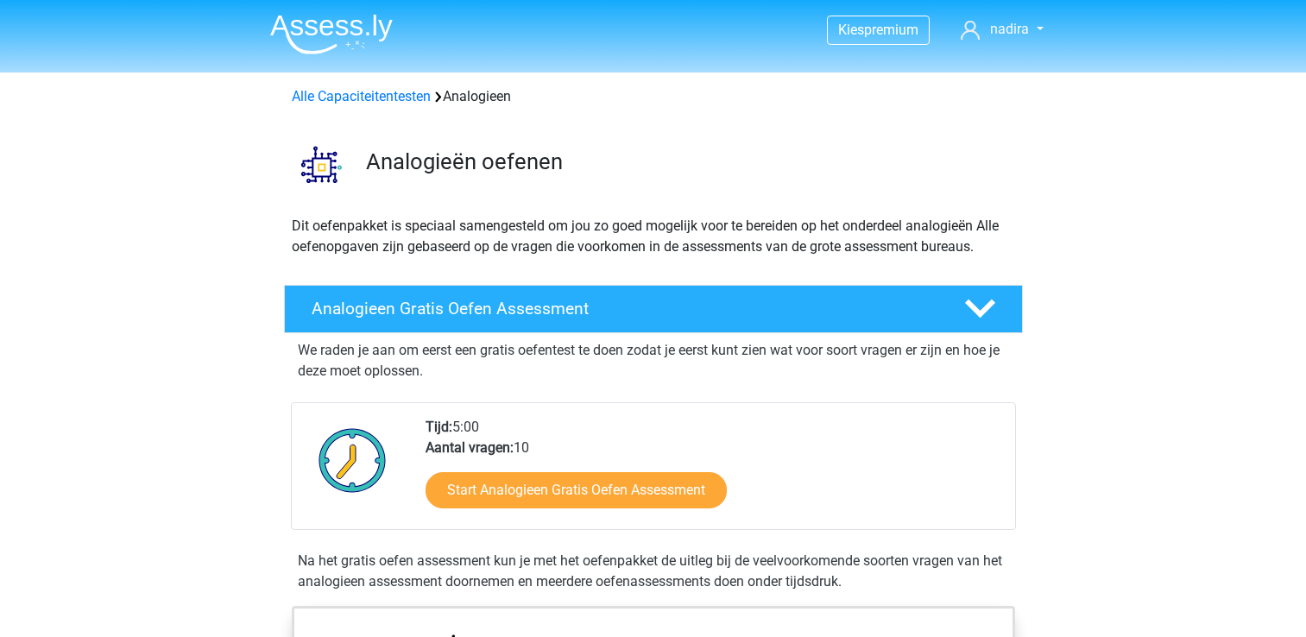
scroll to position [99, 0]
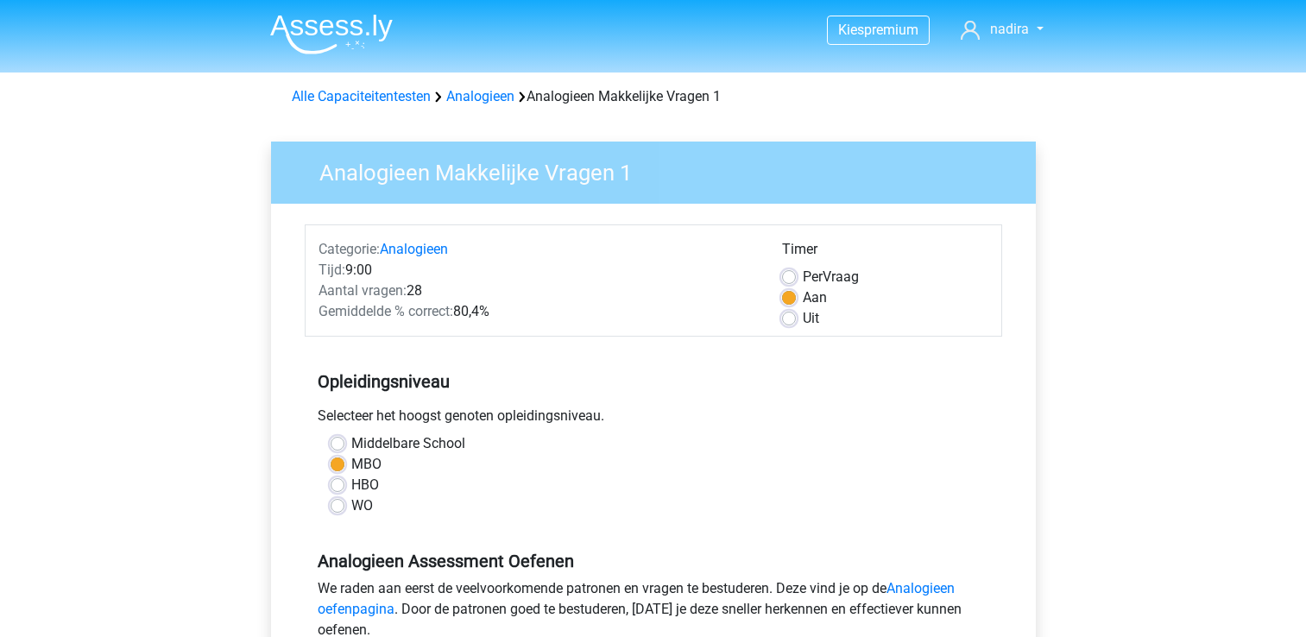
scroll to position [315, 0]
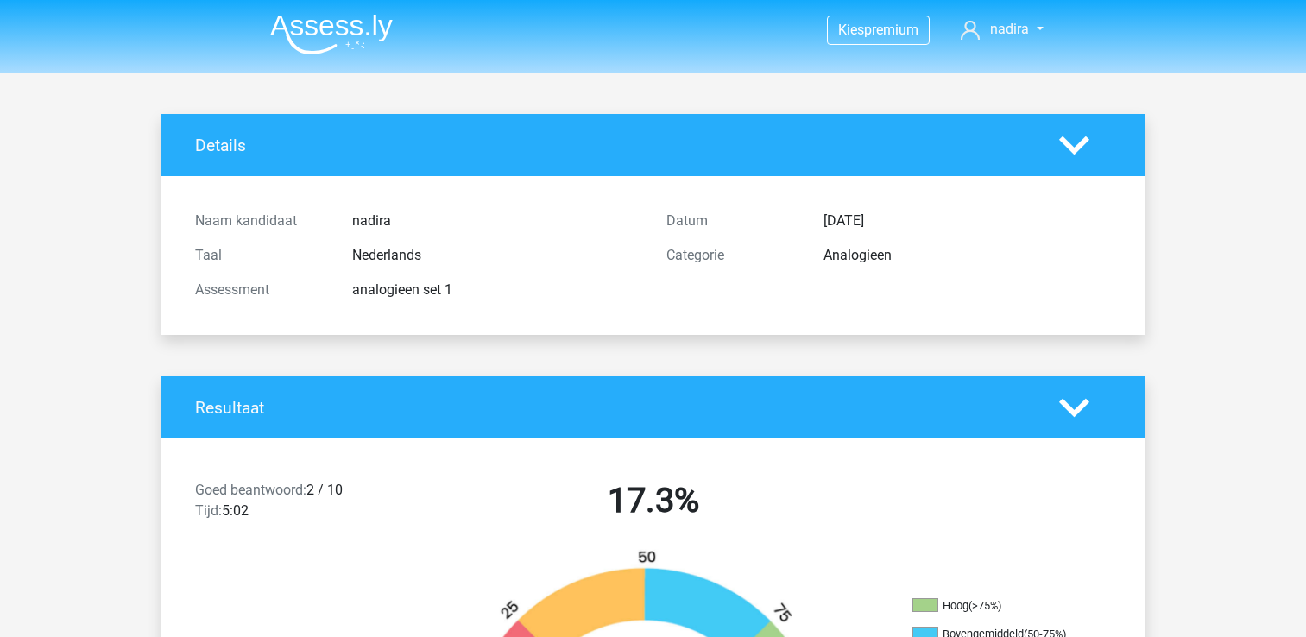
scroll to position [2618, 0]
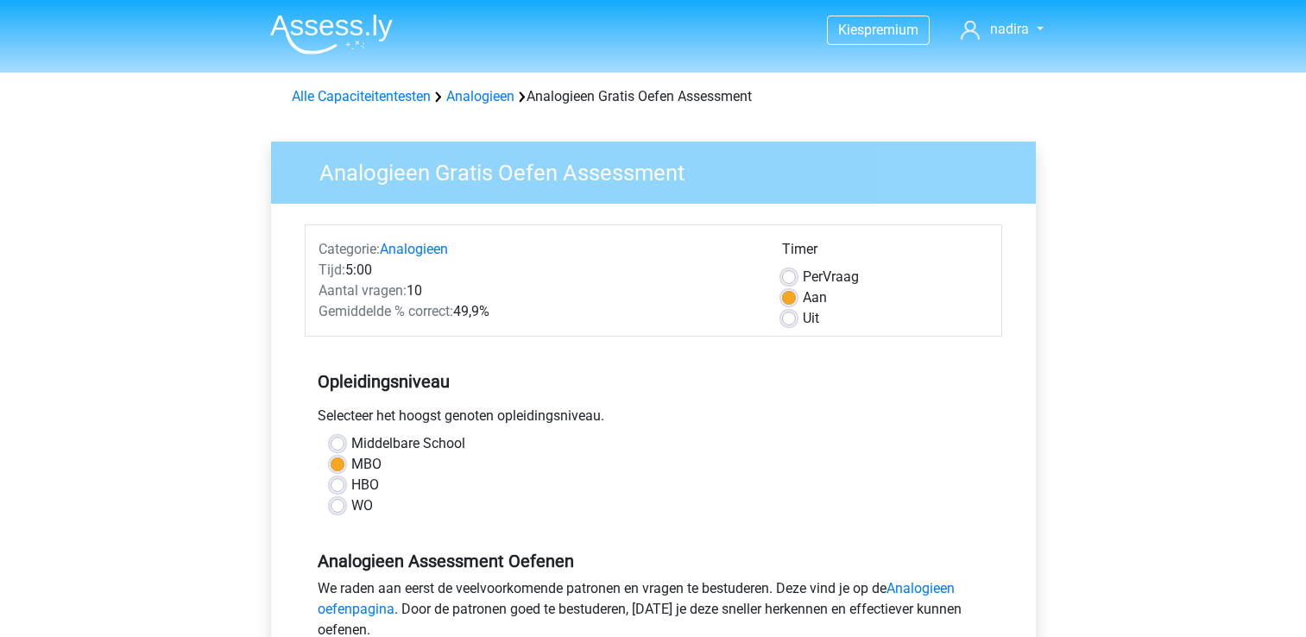
scroll to position [347, 0]
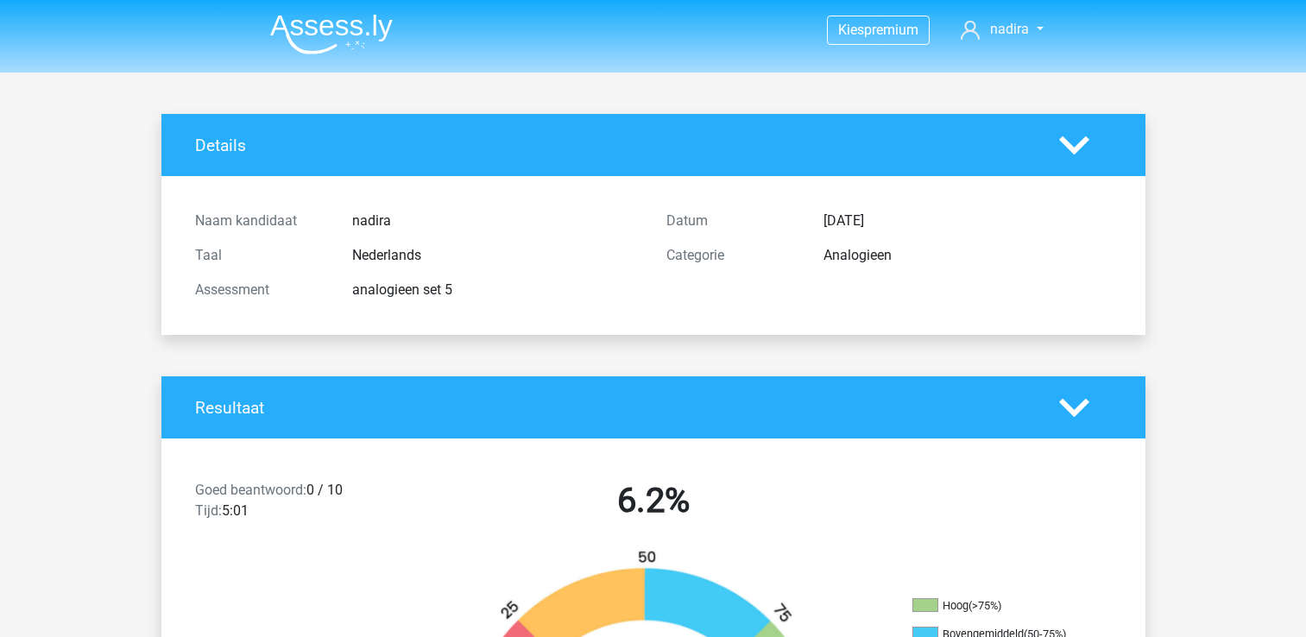
scroll to position [3157, 0]
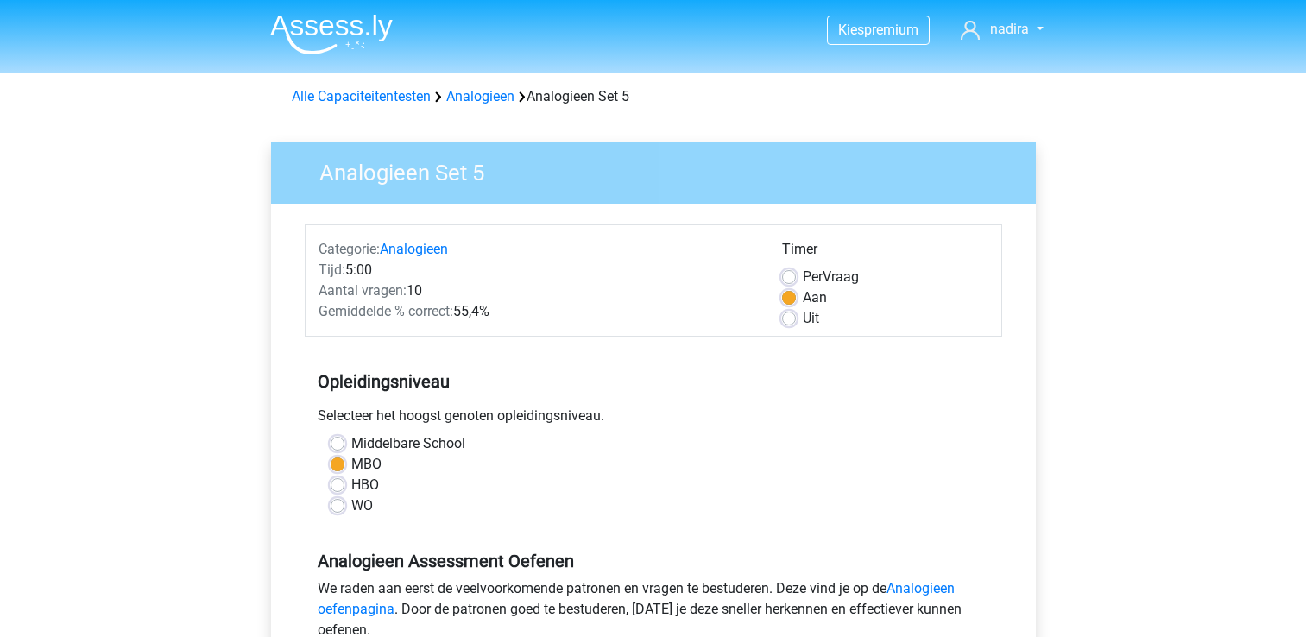
scroll to position [349, 0]
